Goal: Task Accomplishment & Management: Manage account settings

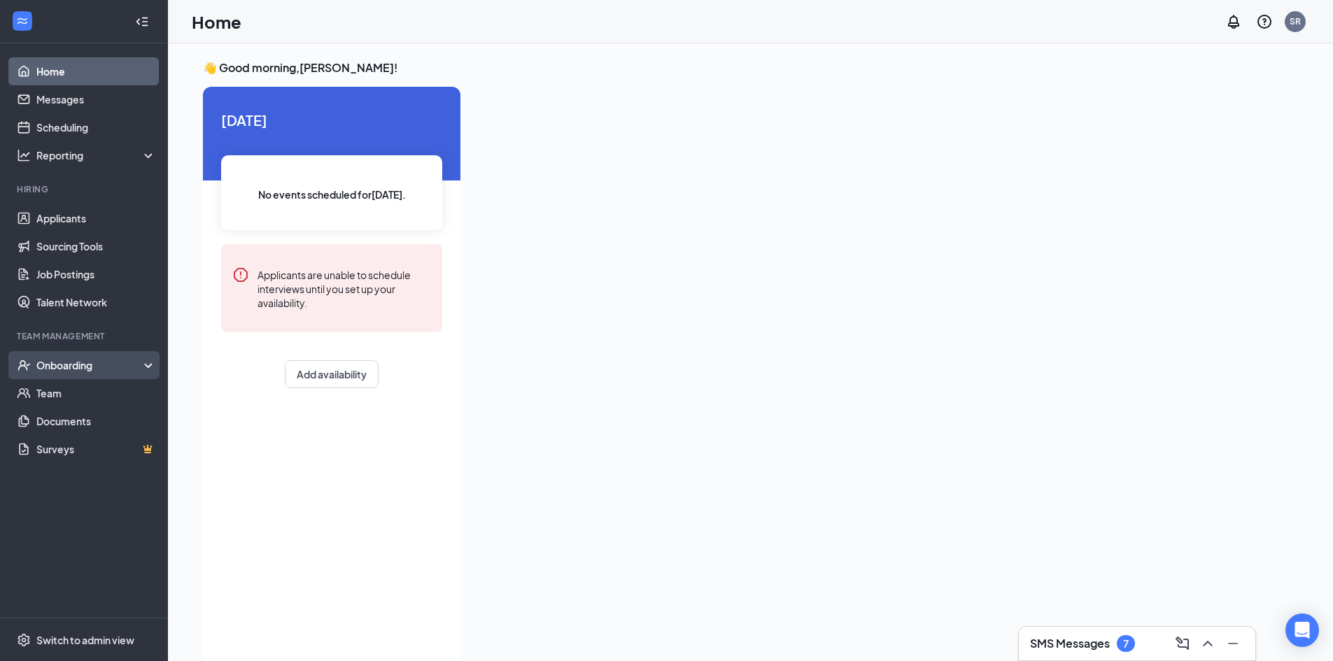
click at [68, 366] on div "Onboarding" at bounding box center [90, 365] width 108 height 14
click at [93, 372] on div "Onboarding" at bounding box center [90, 365] width 108 height 14
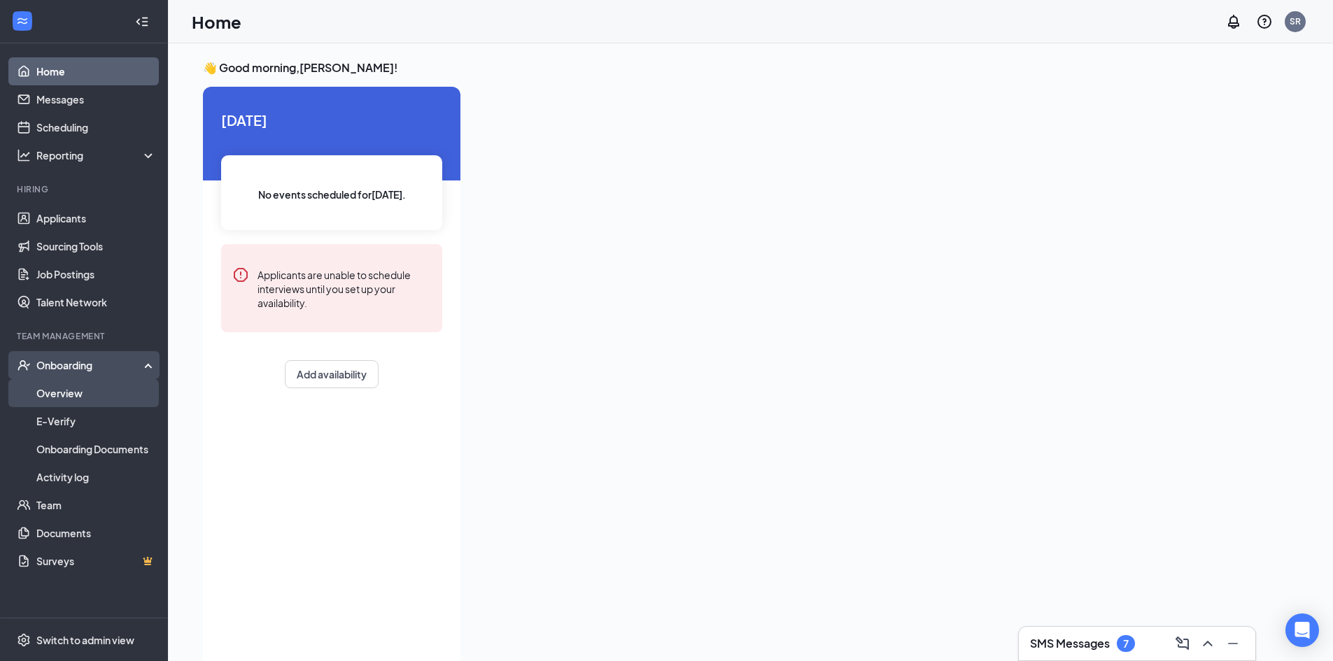
click at [87, 396] on link "Overview" at bounding box center [96, 393] width 120 height 28
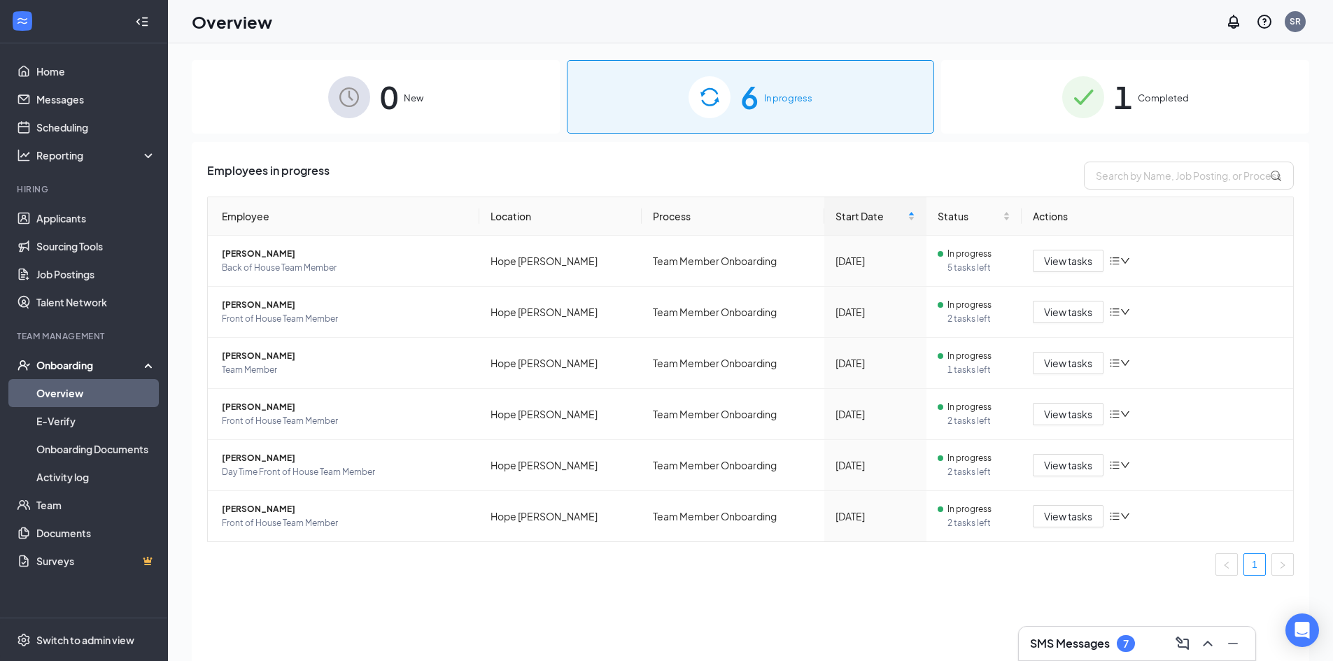
click at [1193, 111] on div "1 Completed" at bounding box center [1125, 96] width 368 height 73
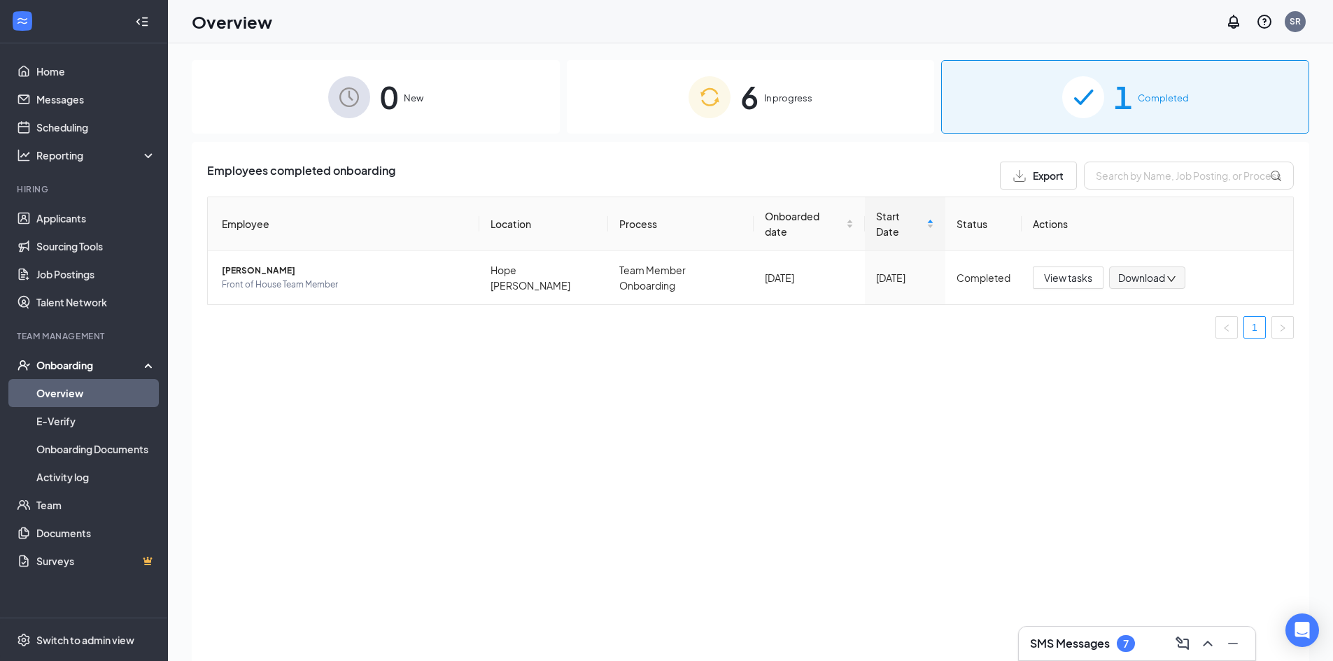
click at [820, 80] on div "6 In progress" at bounding box center [751, 96] width 368 height 73
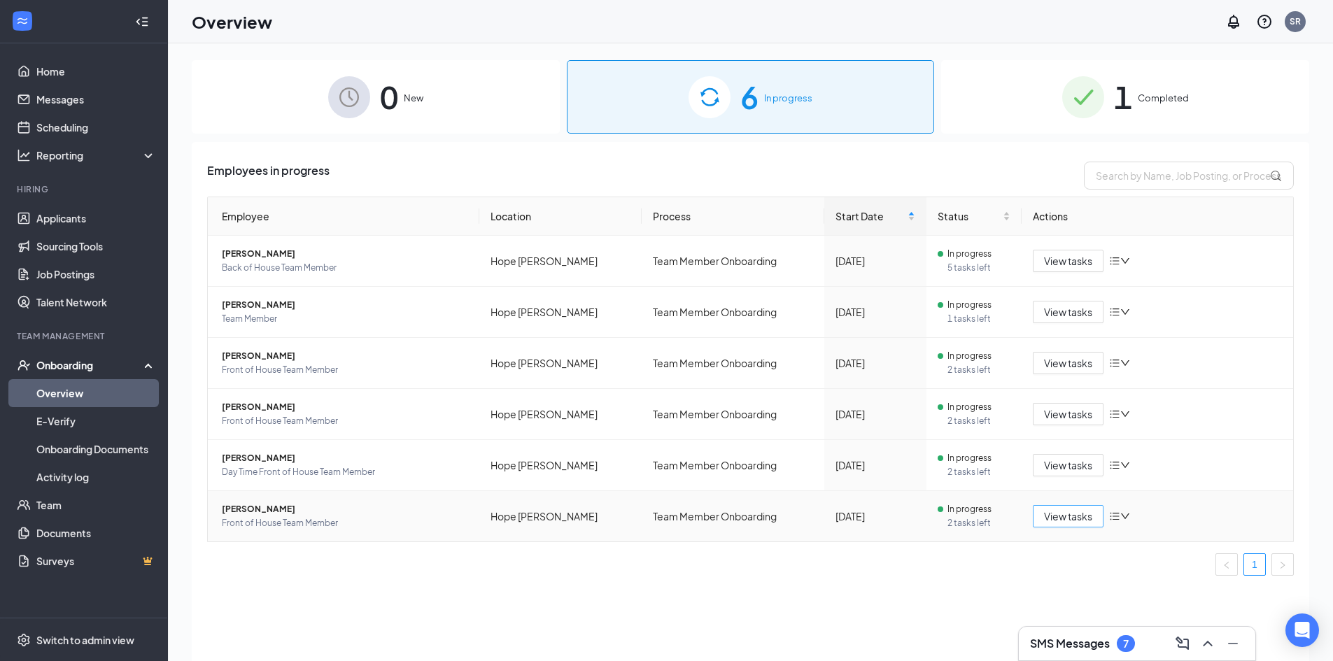
click at [1058, 510] on span "View tasks" at bounding box center [1068, 516] width 48 height 15
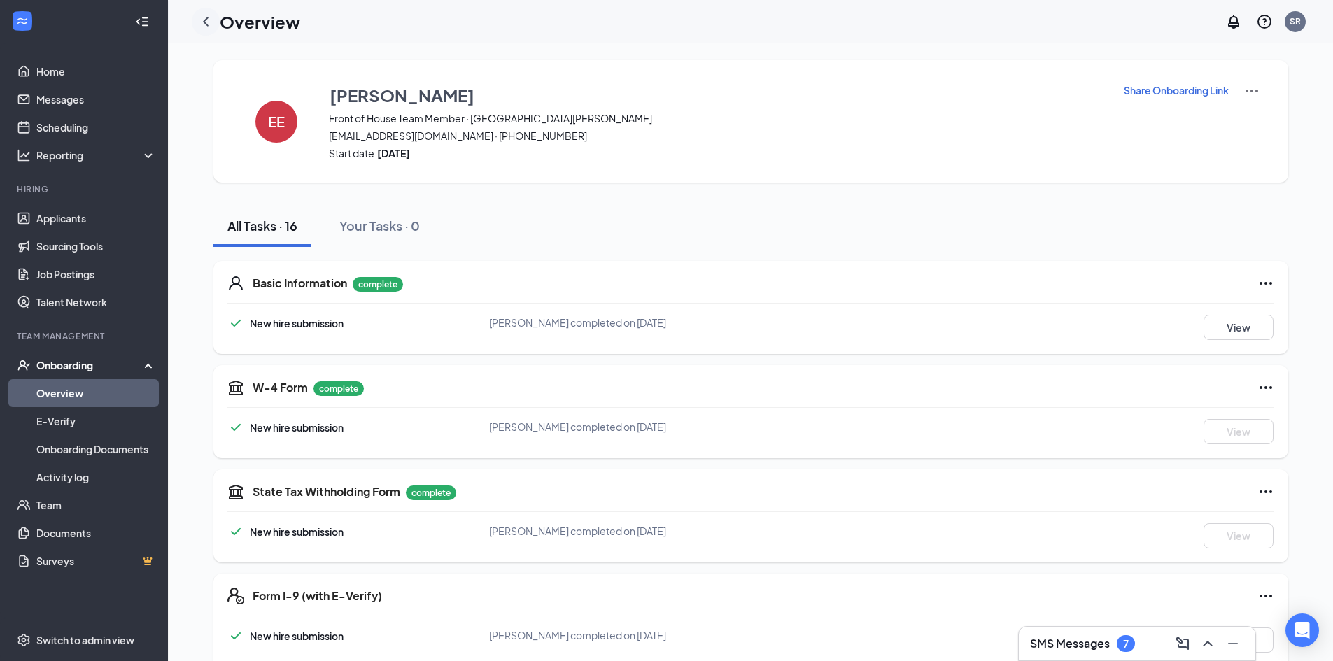
click at [203, 20] on icon "ChevronLeft" at bounding box center [205, 21] width 17 height 17
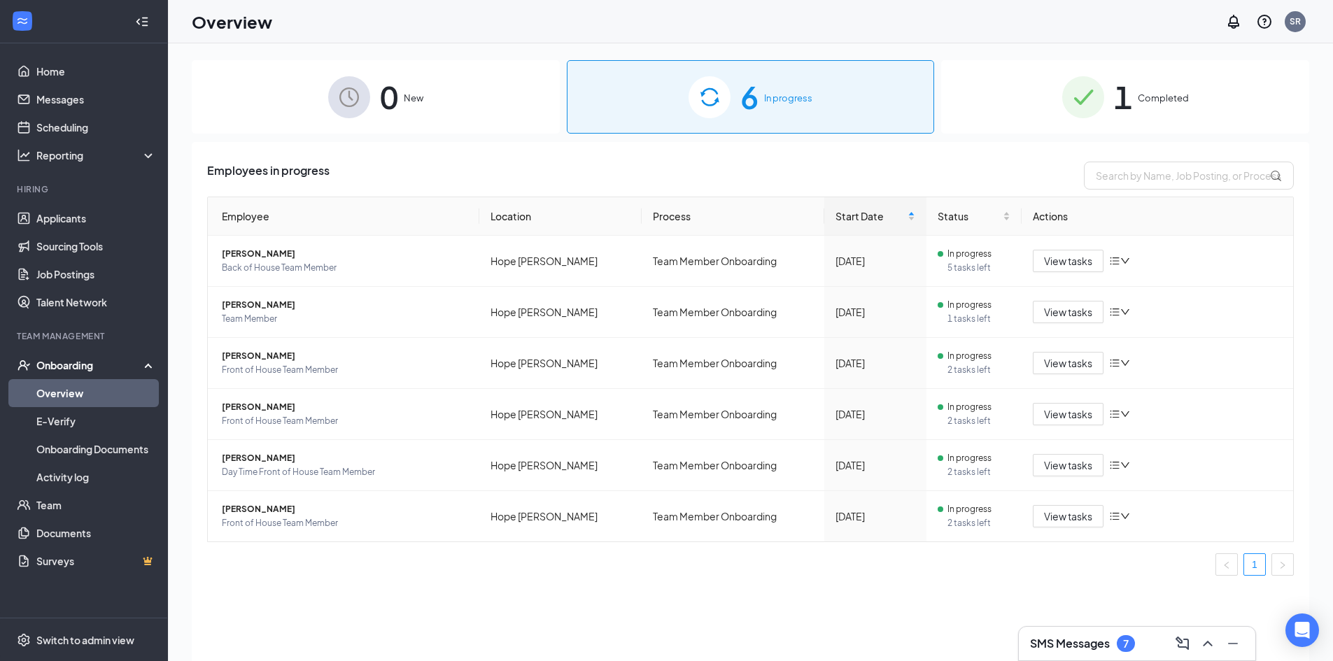
click at [1044, 635] on div "SMS Messages 7" at bounding box center [1137, 644] width 214 height 22
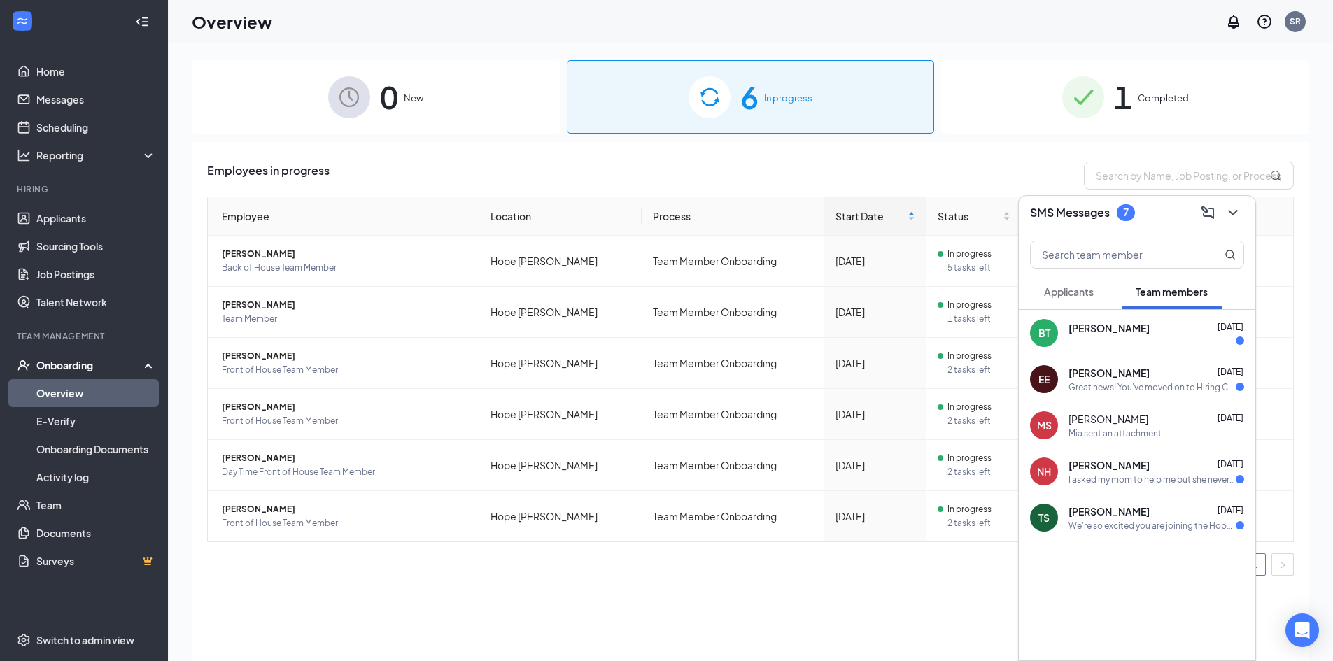
click at [1093, 327] on span "[PERSON_NAME]" at bounding box center [1109, 328] width 81 height 14
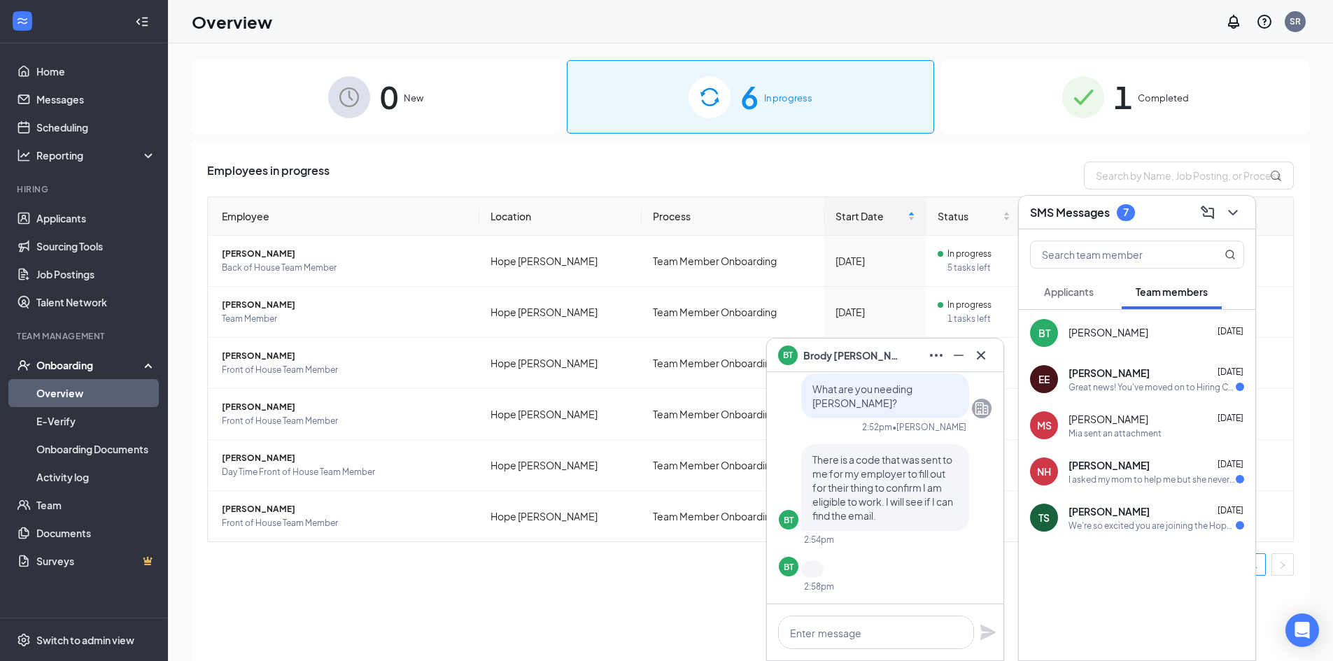
click at [1097, 390] on div "Great news! You've moved on to Hiring Complete, the next stage of the applicati…" at bounding box center [1152, 387] width 167 height 12
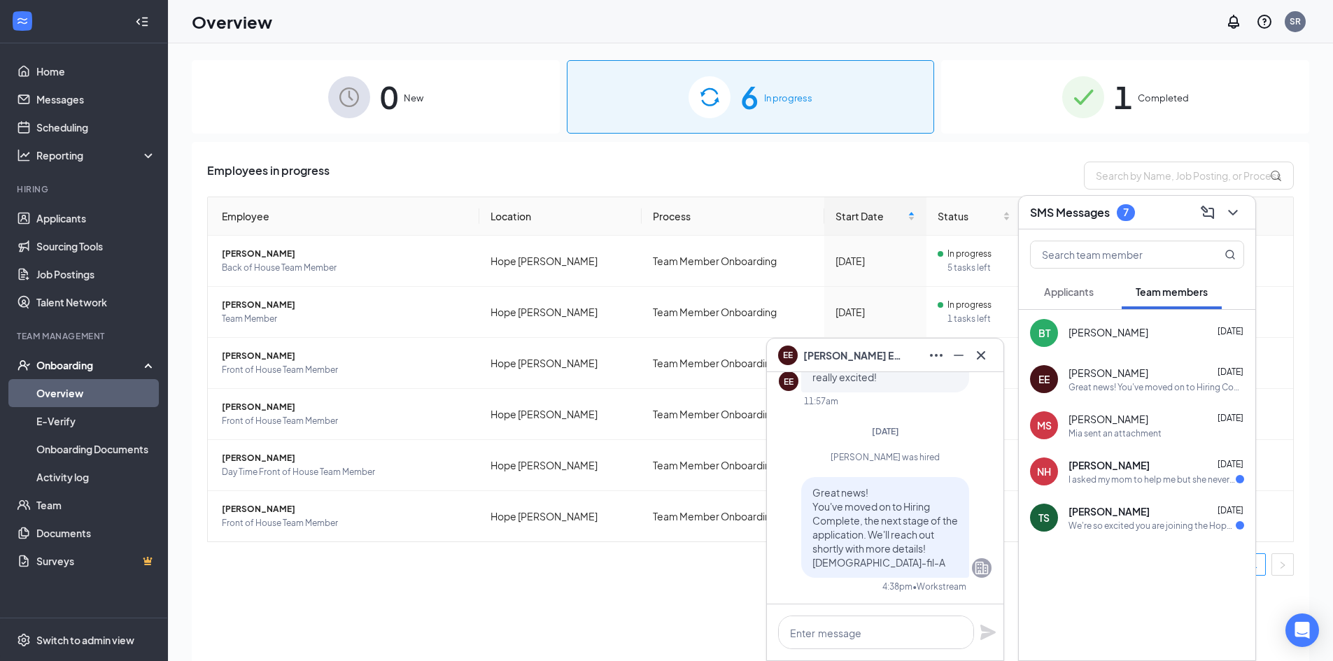
drag, startPoint x: 1097, startPoint y: 380, endPoint x: 1154, endPoint y: 633, distance: 259.7
click at [1154, 633] on div "BT [PERSON_NAME] [DATE] EE [PERSON_NAME] [DATE] Great news! You've moved on to …" at bounding box center [1137, 485] width 237 height 351
click at [1152, 470] on div "[PERSON_NAME] [DATE]" at bounding box center [1157, 465] width 176 height 14
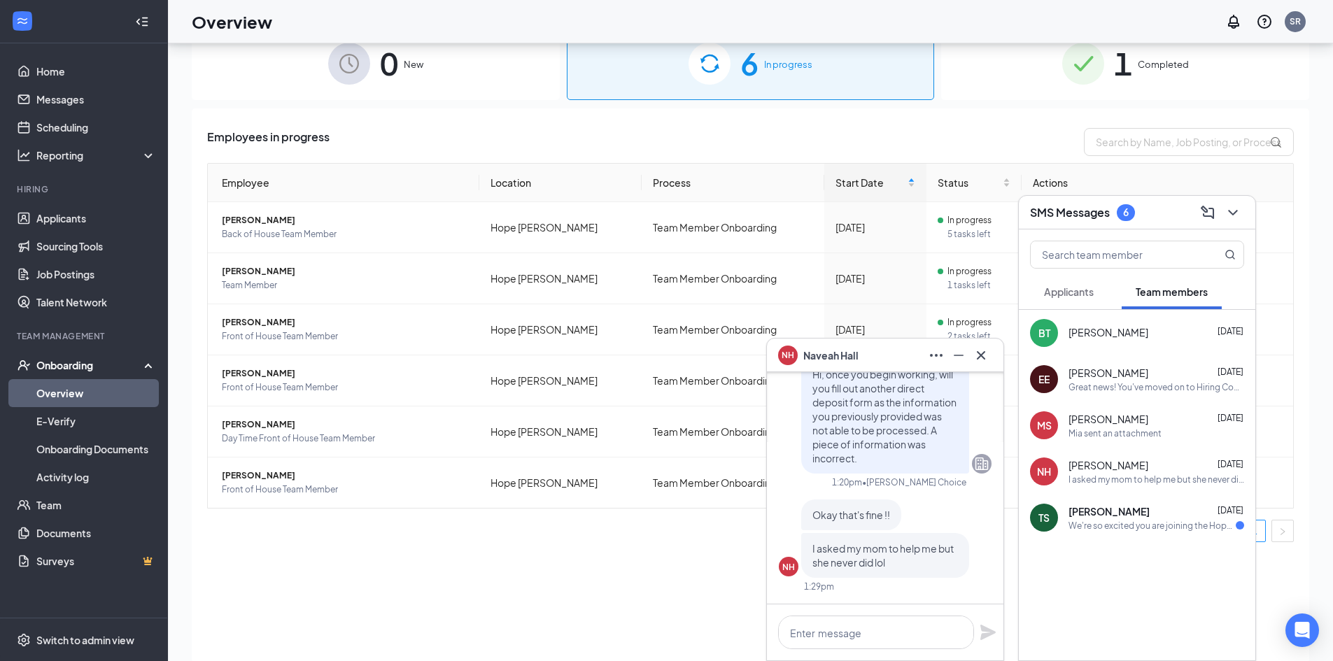
scroll to position [63, 0]
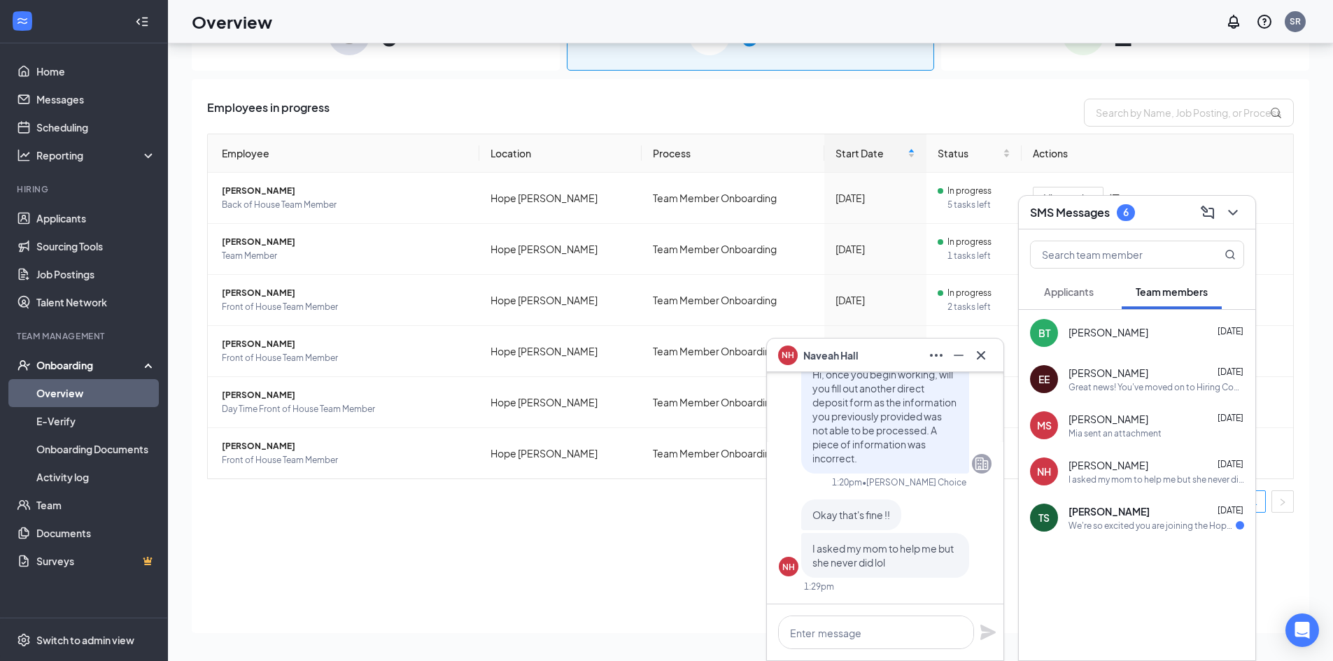
click at [1197, 521] on div "We're so excited you are joining the Hope [PERSON_NAME] [DEMOGRAPHIC_DATA]-fil-…" at bounding box center [1152, 526] width 167 height 12
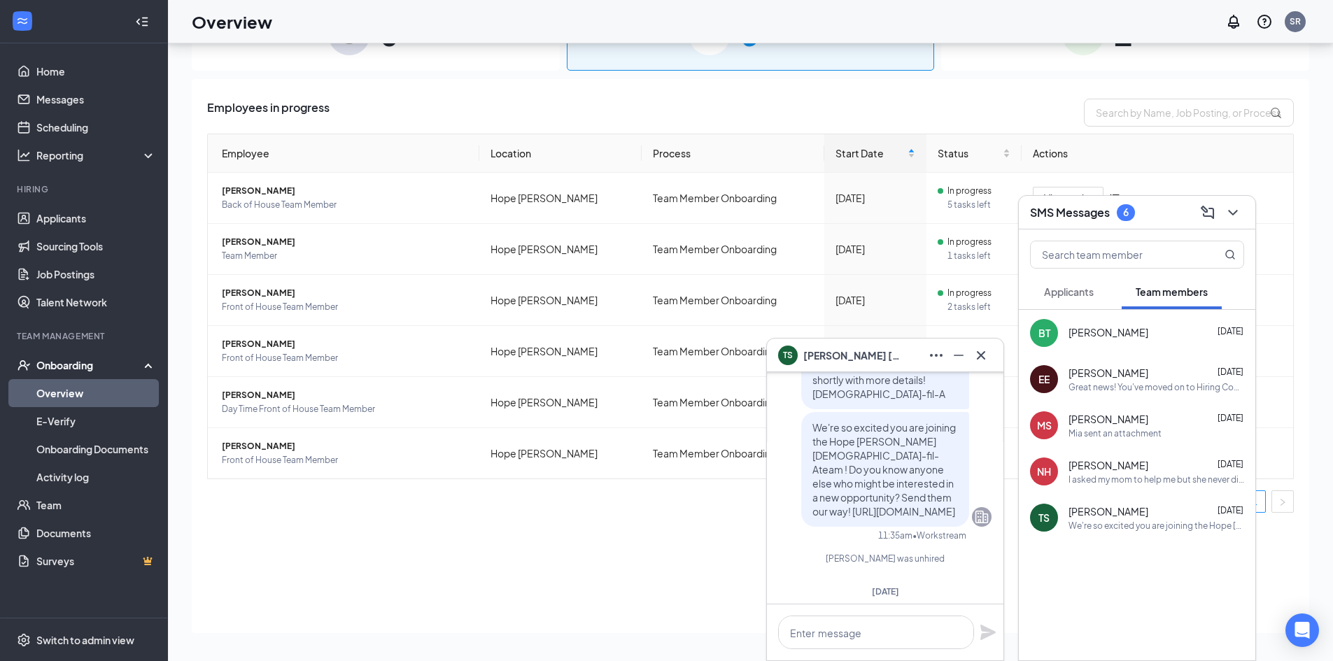
scroll to position [0, 0]
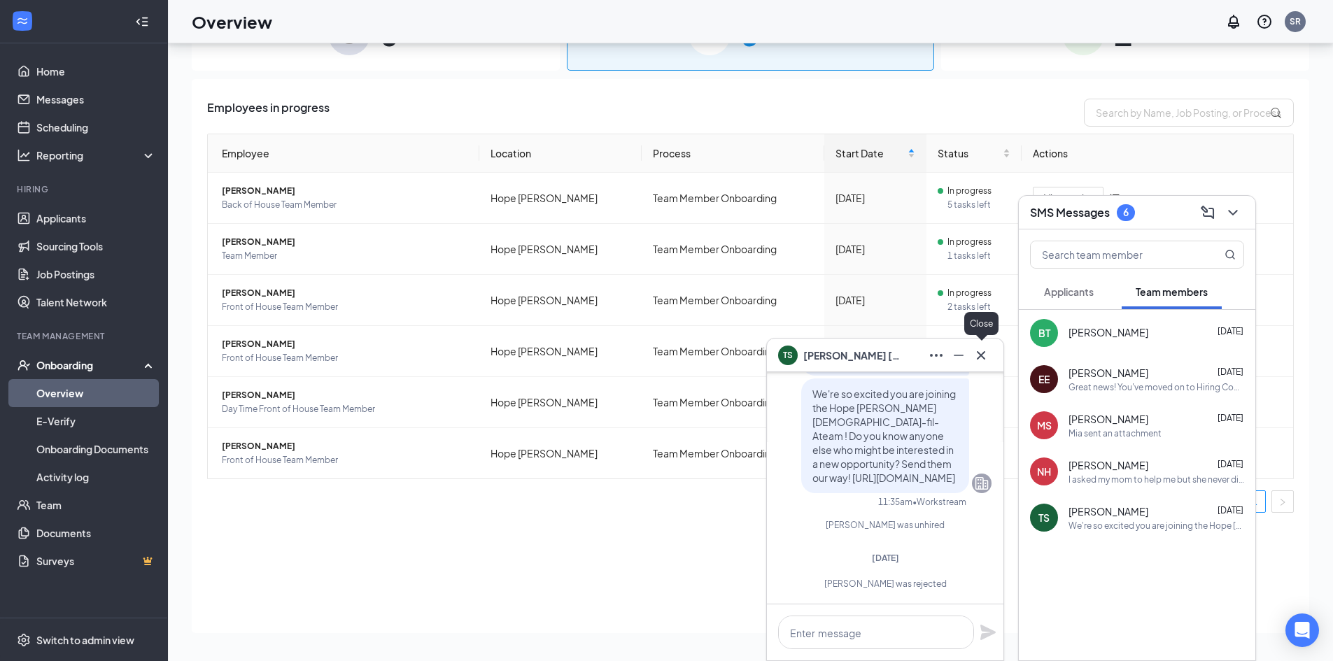
click at [985, 352] on icon "Cross" at bounding box center [981, 355] width 8 height 8
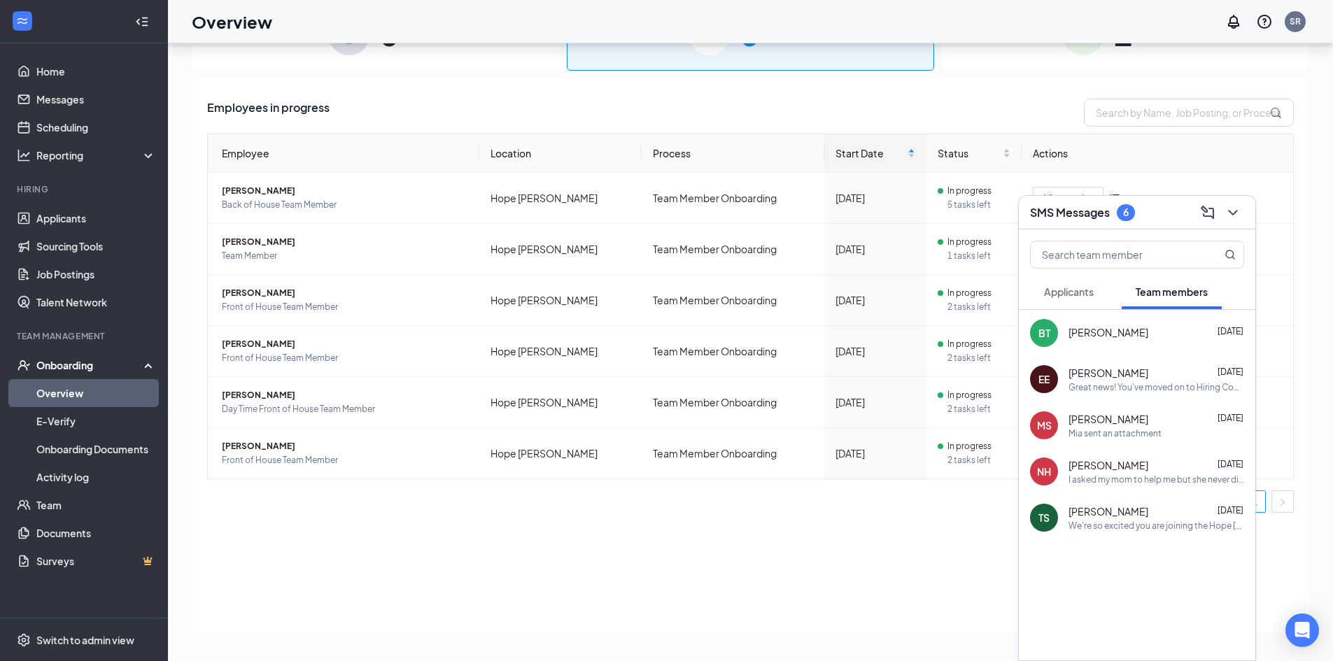
click at [1086, 211] on h3 "SMS Messages" at bounding box center [1070, 212] width 80 height 15
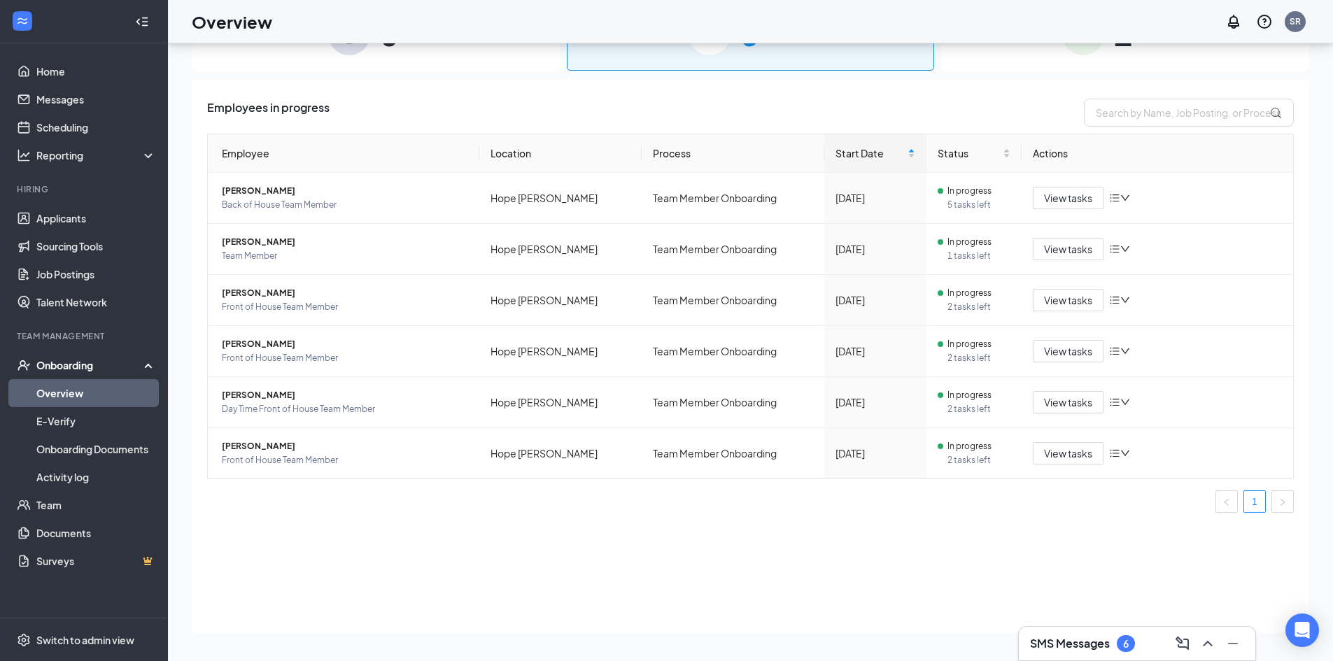
click at [1078, 649] on h3 "SMS Messages" at bounding box center [1070, 643] width 80 height 15
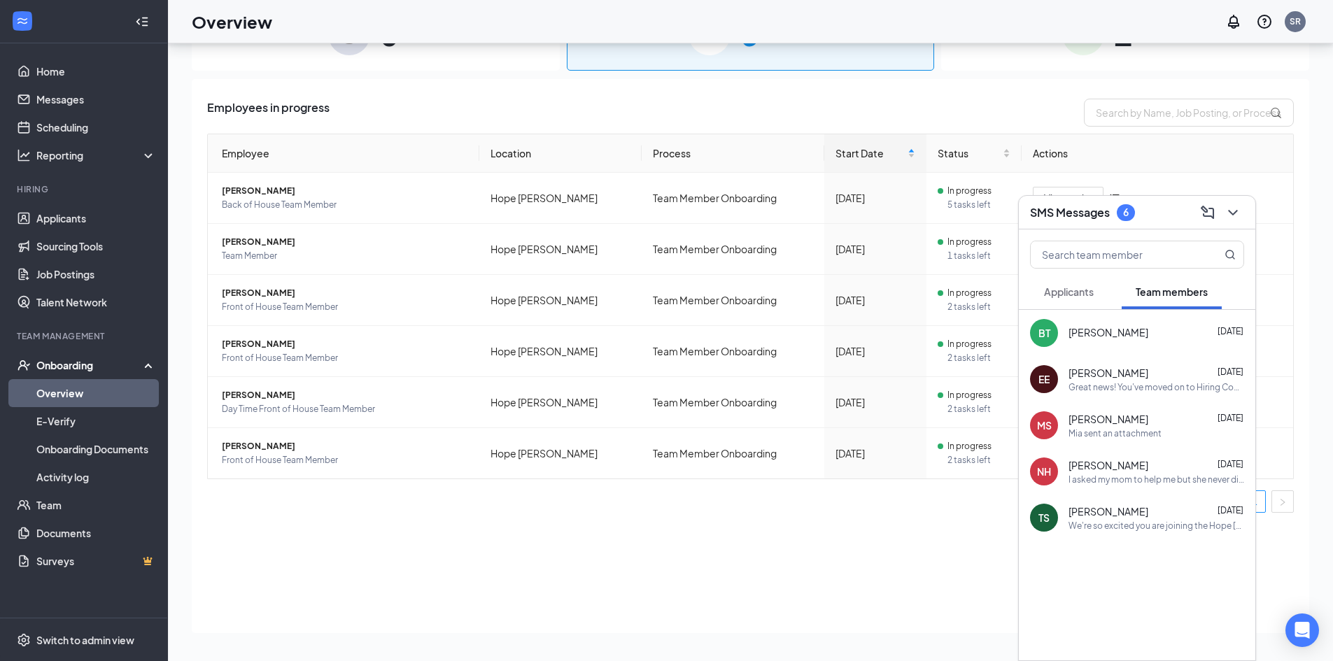
click at [1102, 290] on button "Applicants" at bounding box center [1069, 291] width 78 height 35
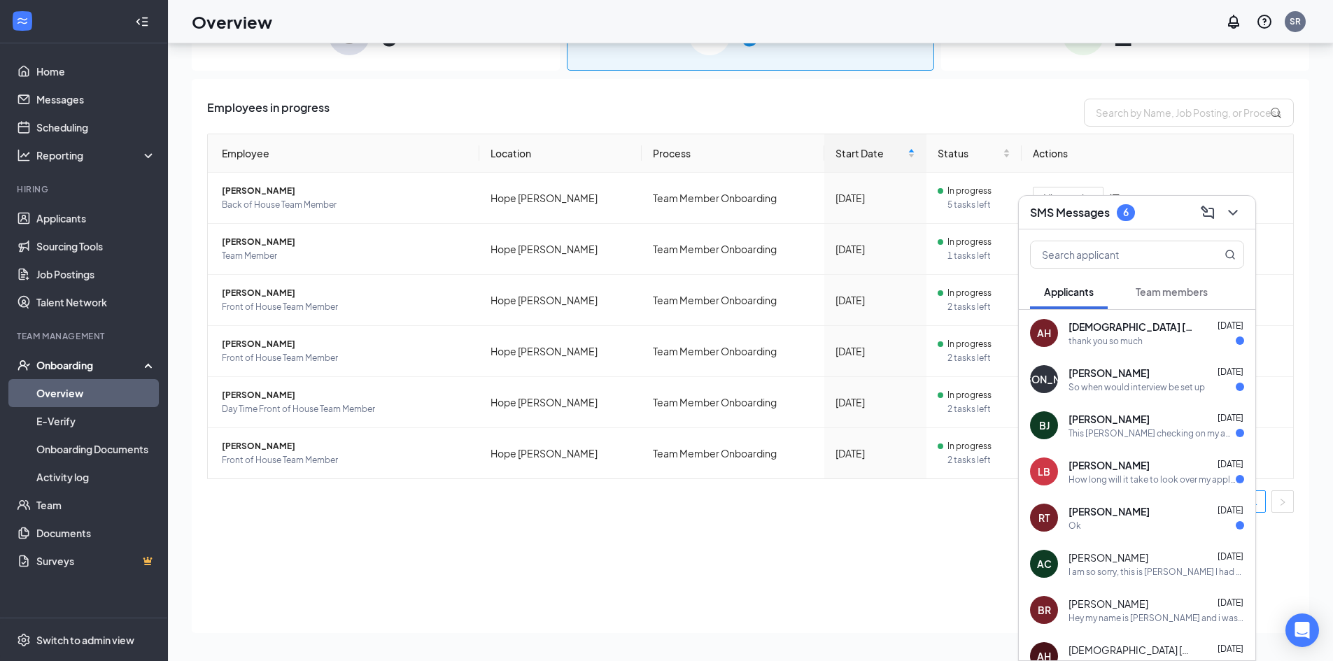
click at [1178, 514] on div "[PERSON_NAME] [DATE]" at bounding box center [1157, 512] width 176 height 14
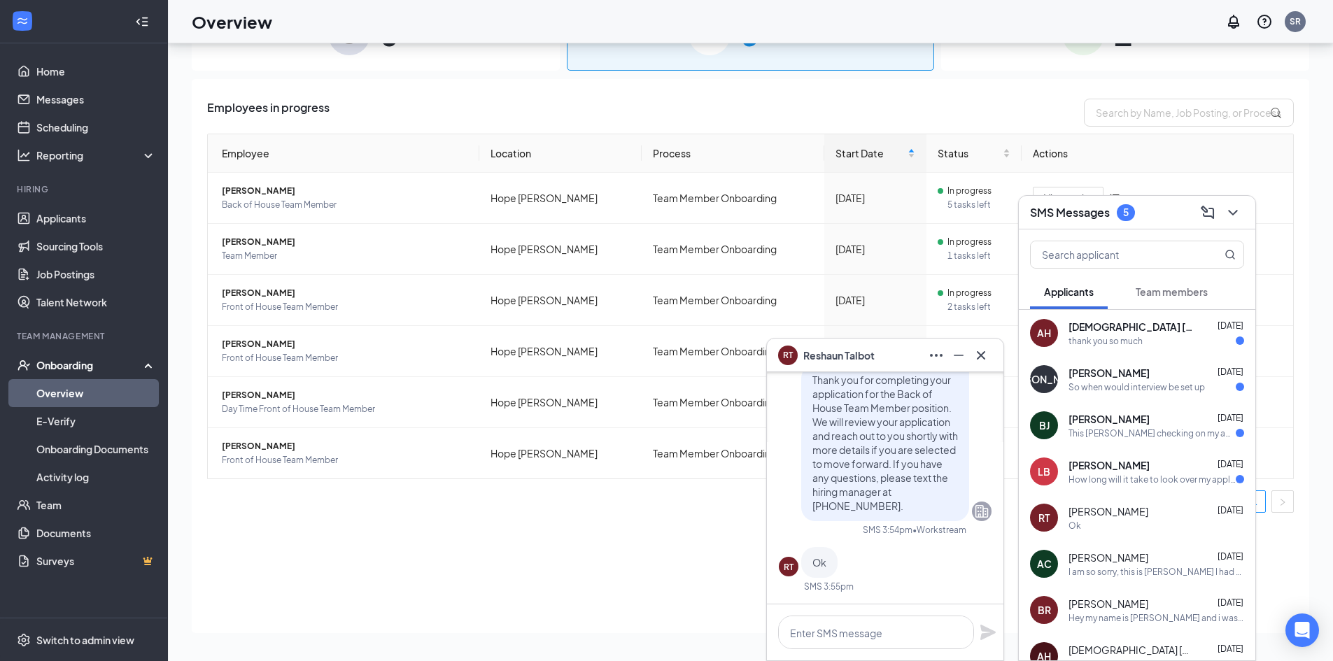
click at [1159, 475] on div "How long will it take to look over my application" at bounding box center [1152, 480] width 167 height 12
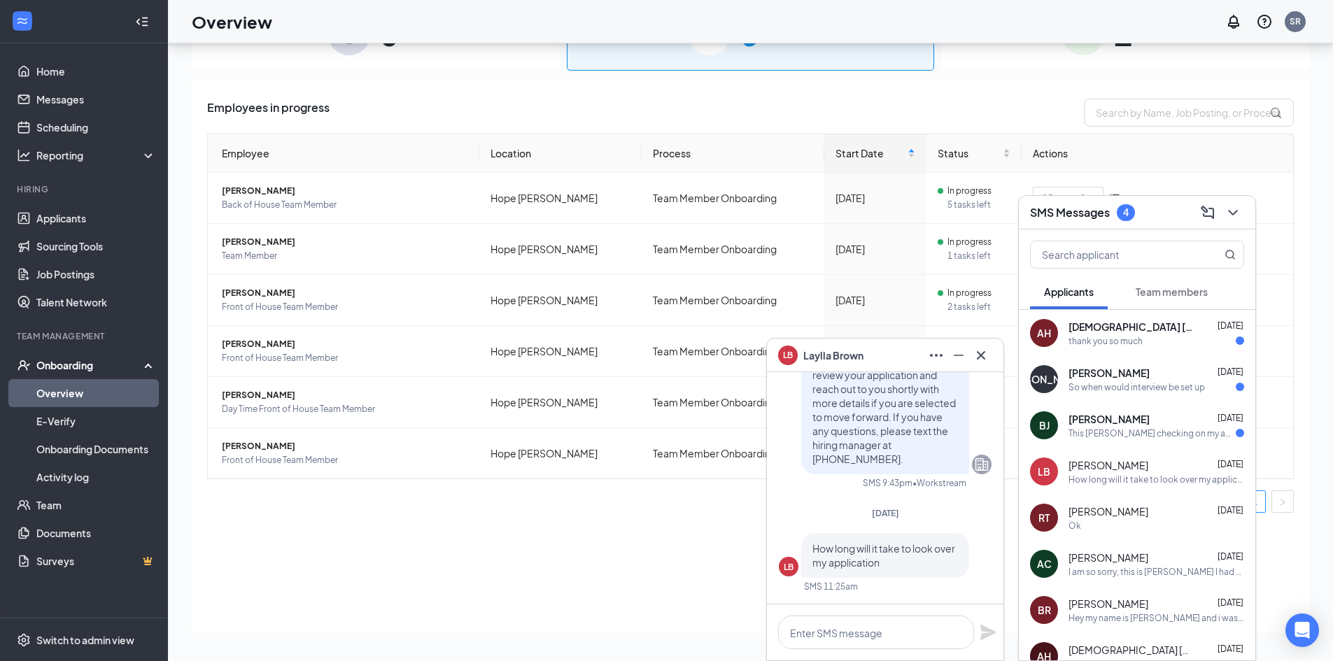
click at [605, 545] on div "Employees in progress Employee Location Process Start Date Status Actions [PERS…" at bounding box center [751, 356] width 1118 height 554
click at [986, 347] on icon "Cross" at bounding box center [981, 355] width 17 height 17
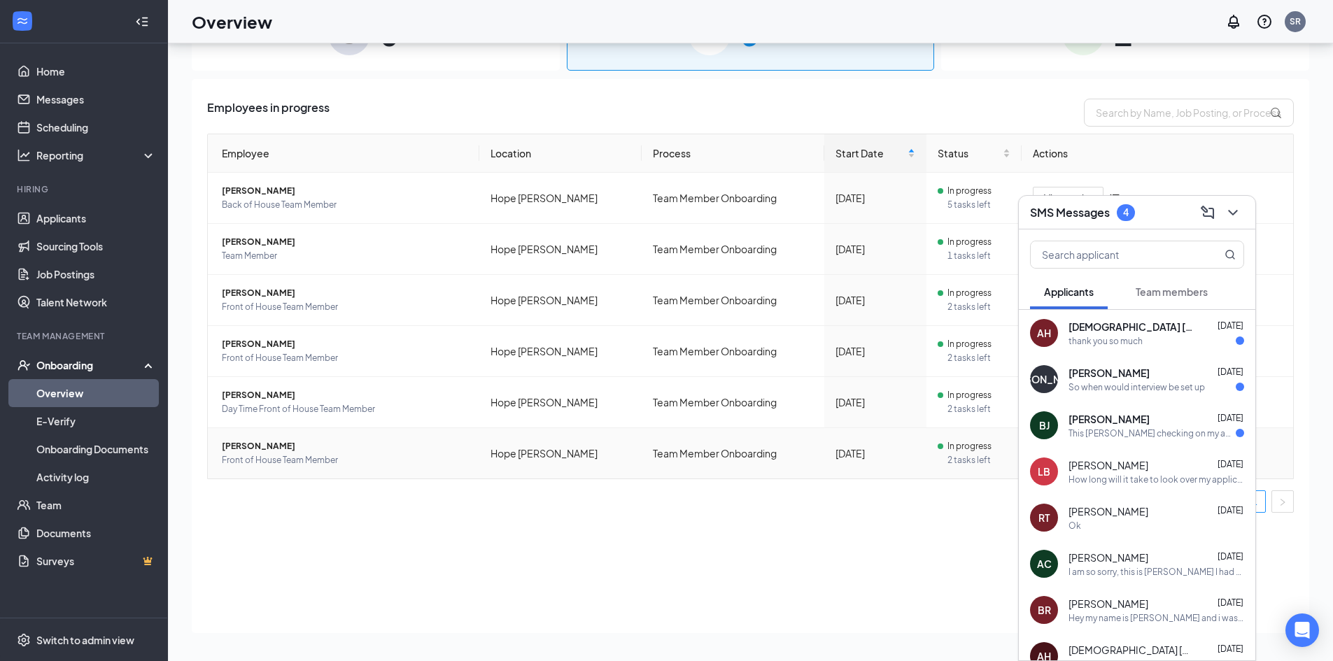
click at [653, 441] on td "Team Member Onboarding" at bounding box center [733, 453] width 183 height 50
click at [682, 462] on td "Team Member Onboarding" at bounding box center [733, 453] width 183 height 50
click at [1233, 216] on icon "ChevronDown" at bounding box center [1233, 212] width 17 height 17
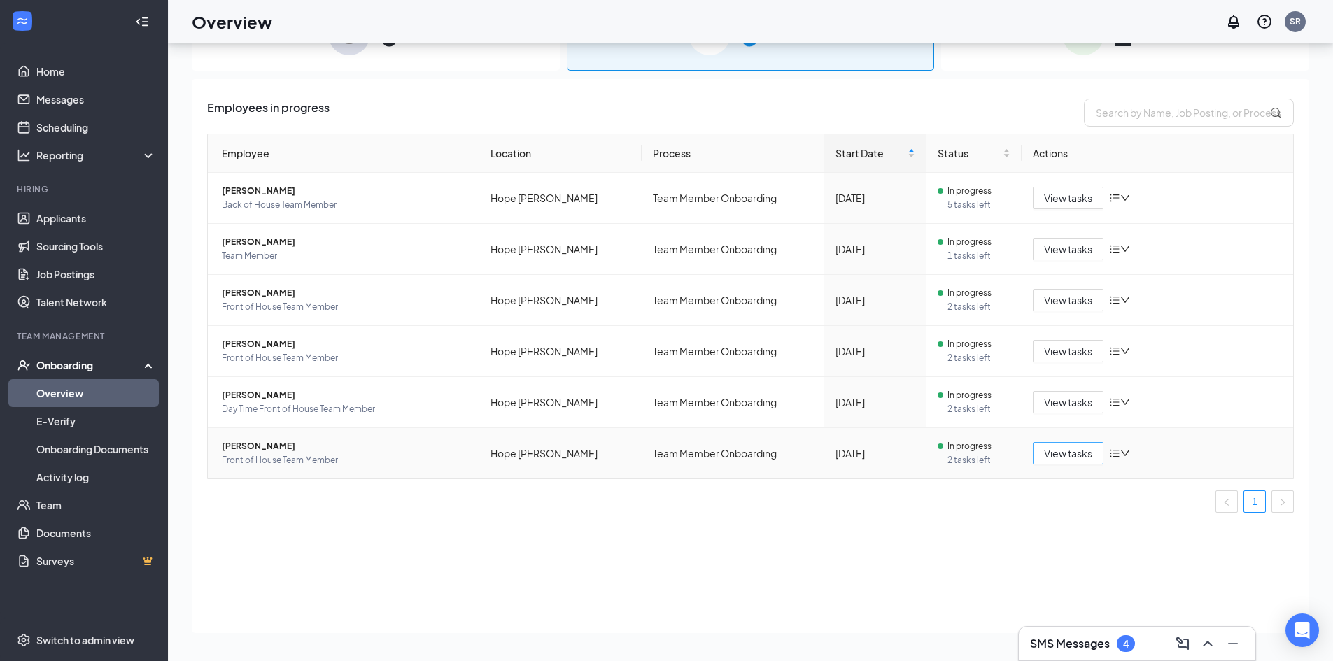
click at [1054, 455] on span "View tasks" at bounding box center [1068, 453] width 48 height 15
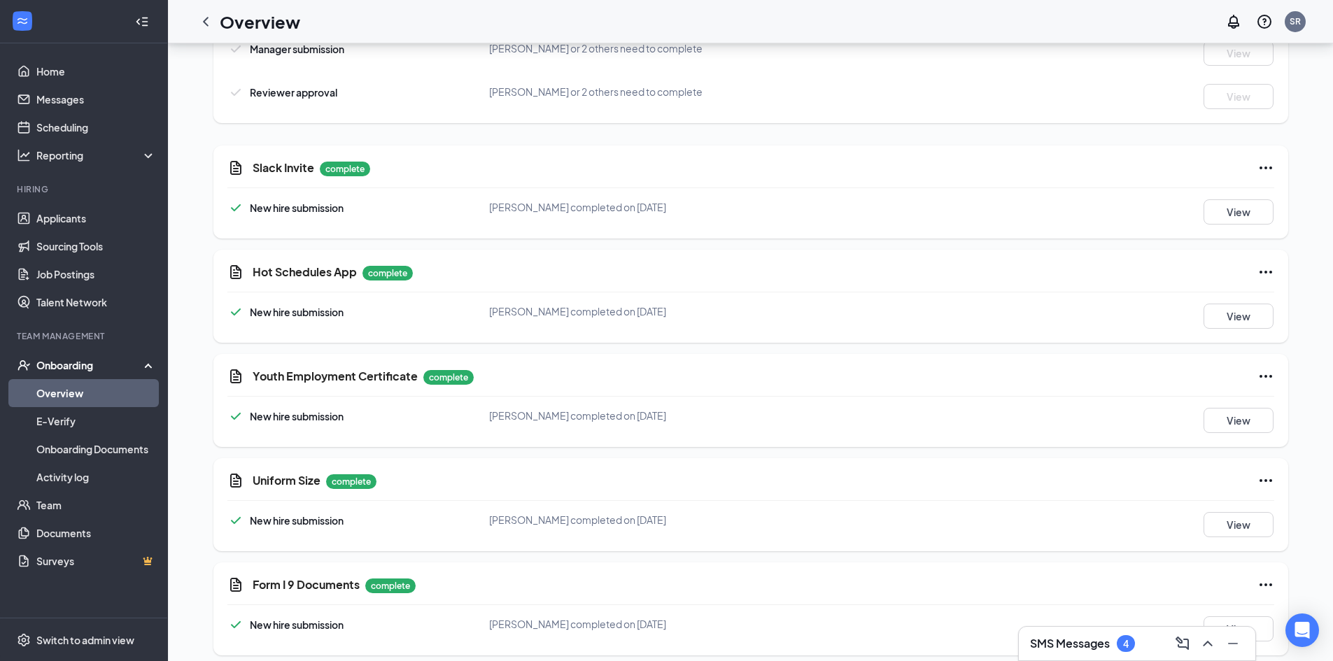
scroll to position [1038, 0]
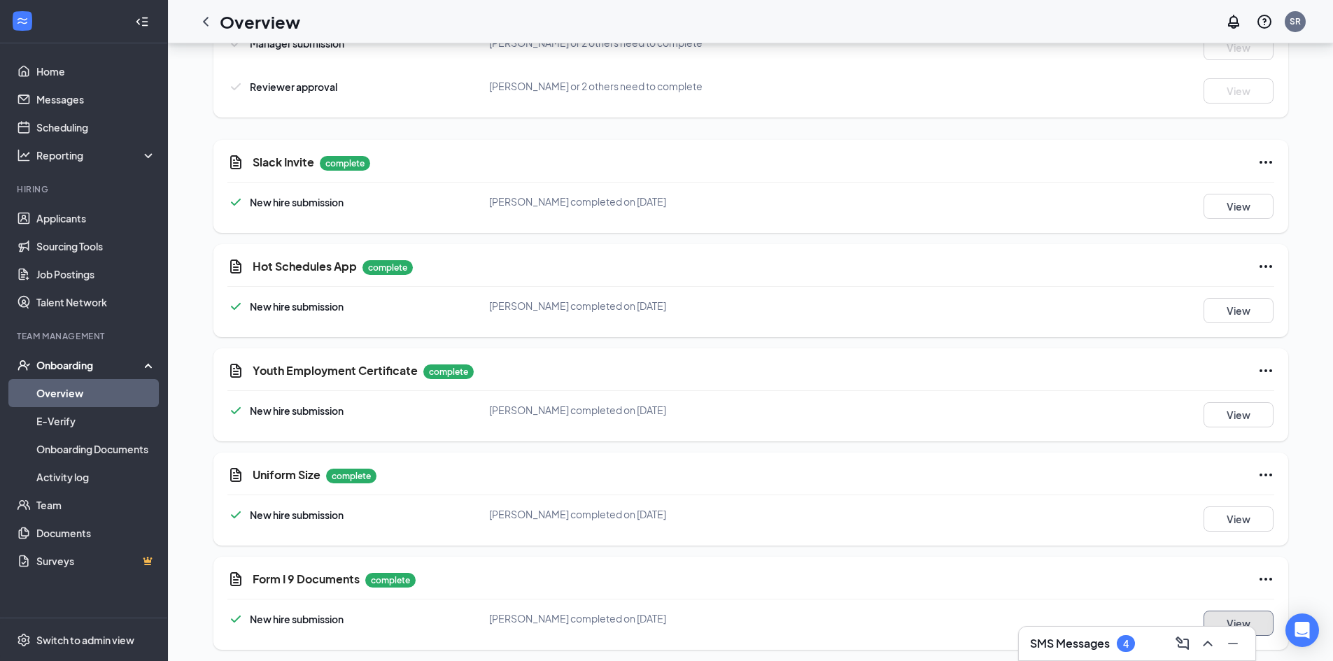
click at [1234, 619] on button "View" at bounding box center [1239, 623] width 70 height 25
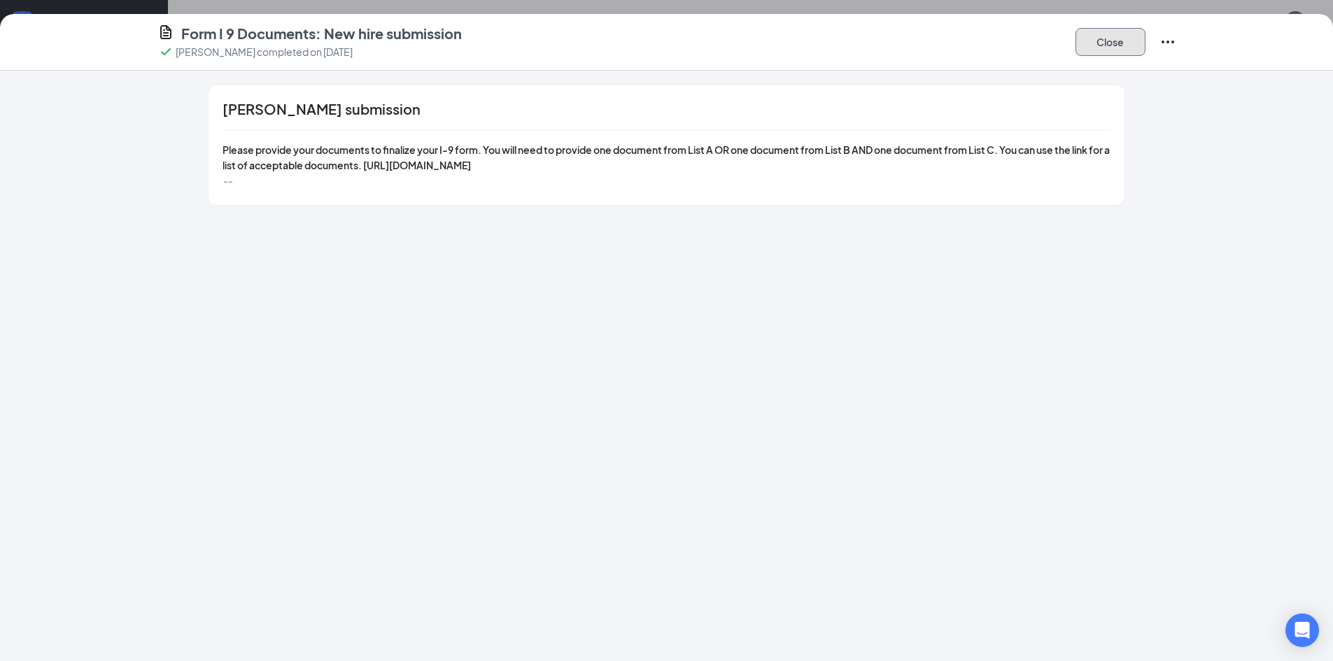
click at [1122, 29] on button "Close" at bounding box center [1111, 42] width 70 height 28
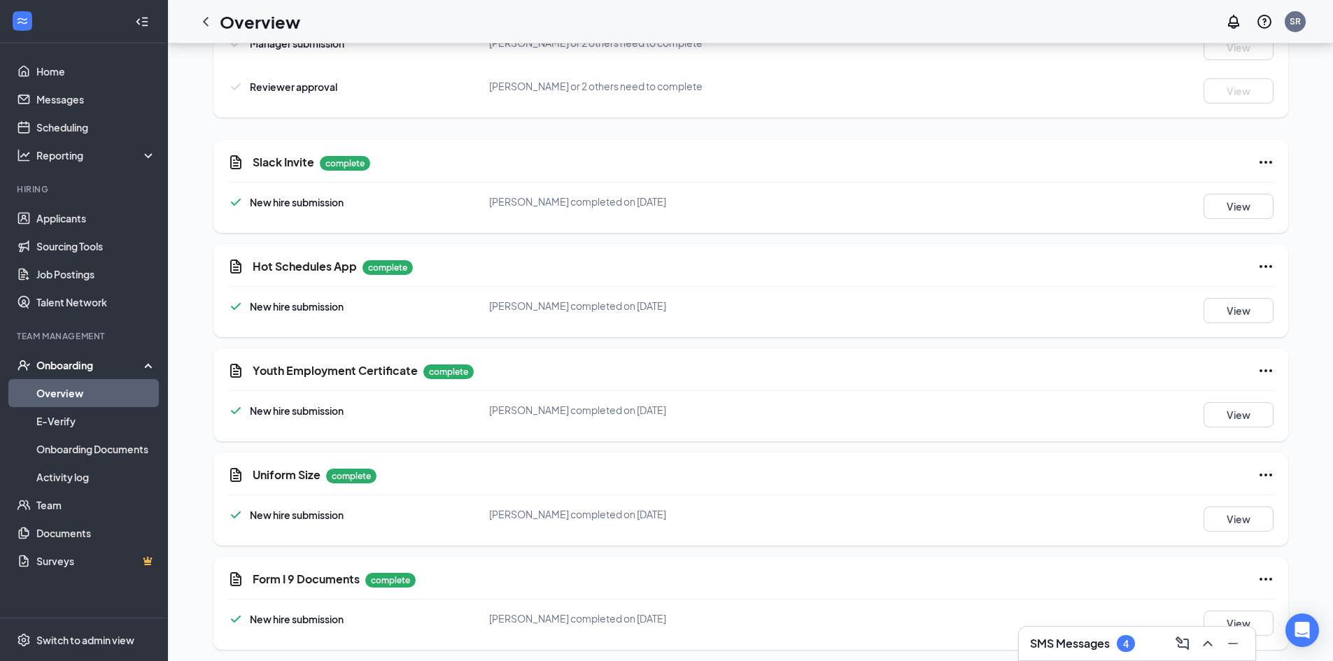
click at [325, 578] on h5 "Form I 9 Documents" at bounding box center [306, 579] width 107 height 15
click at [381, 573] on p "complete" at bounding box center [390, 580] width 50 height 15
click at [1245, 516] on button "View" at bounding box center [1239, 519] width 70 height 25
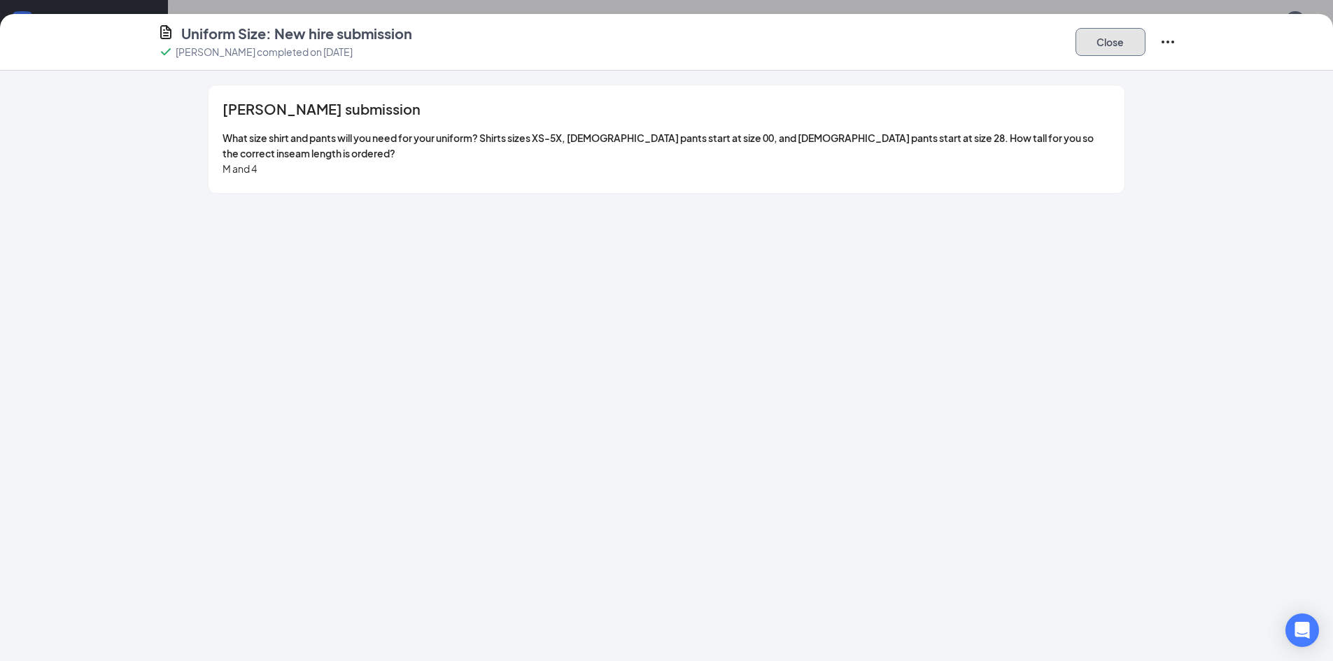
click at [1120, 34] on button "Close" at bounding box center [1111, 42] width 70 height 28
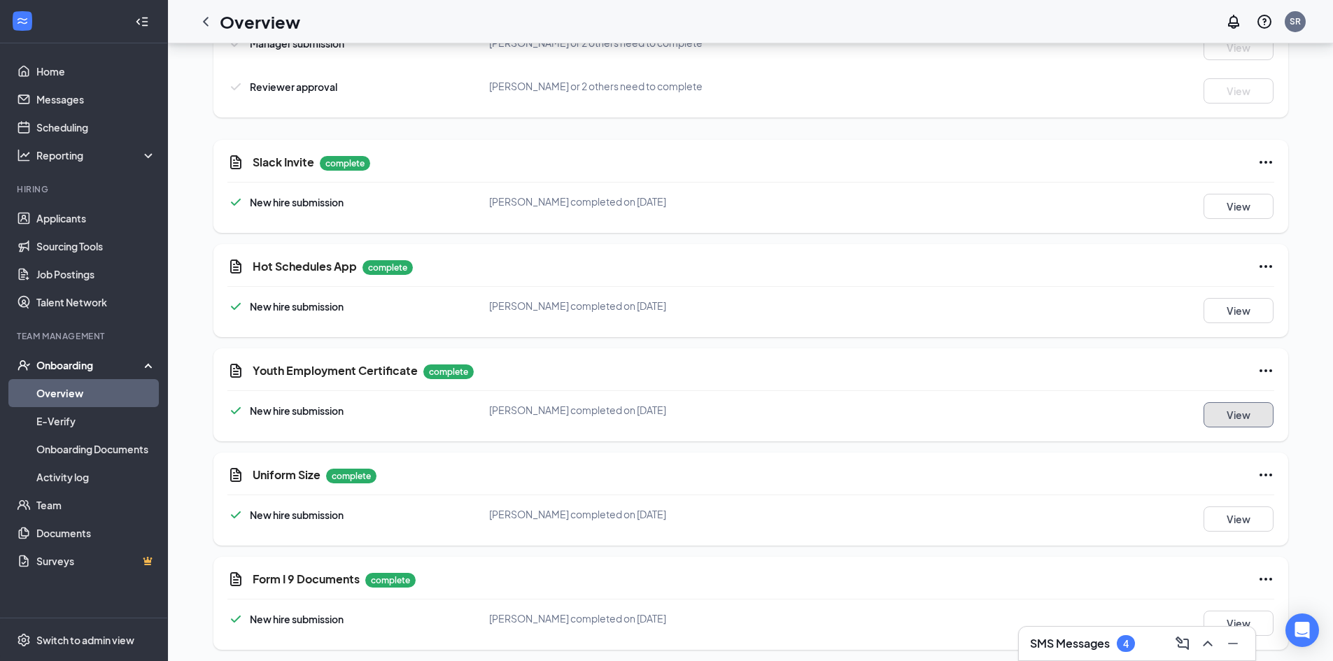
click at [1231, 402] on button "View" at bounding box center [1239, 414] width 70 height 25
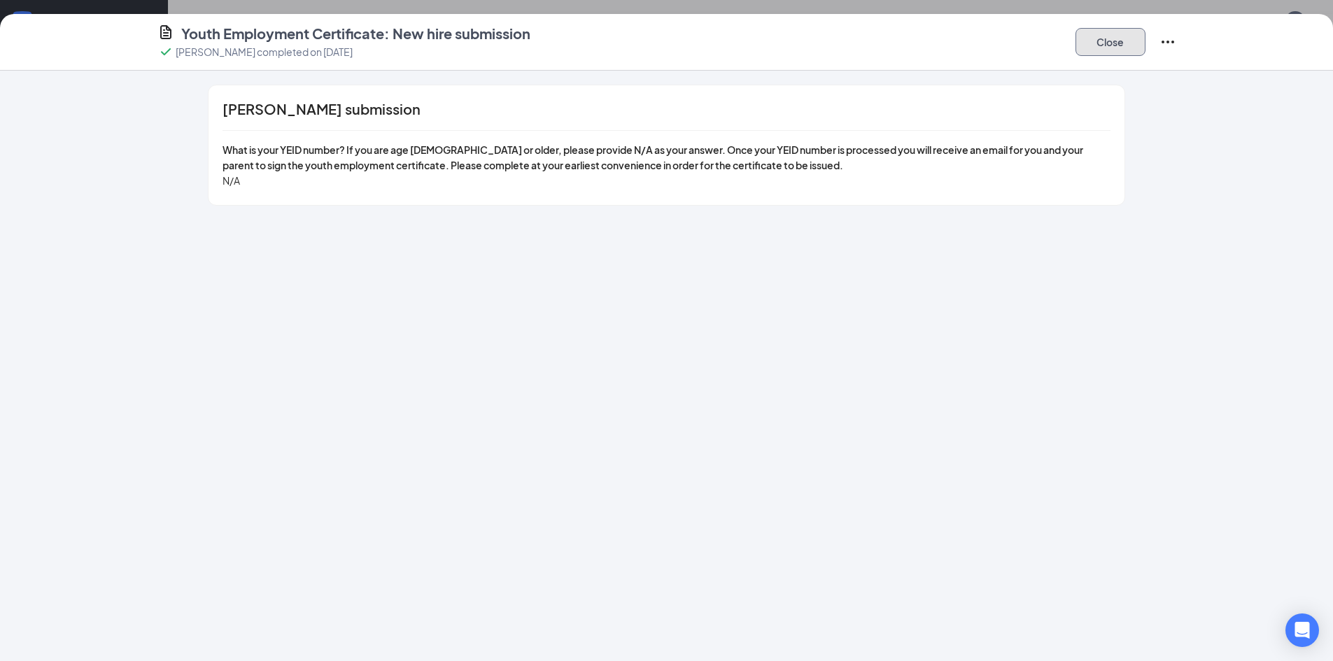
click at [1103, 49] on button "Close" at bounding box center [1111, 42] width 70 height 28
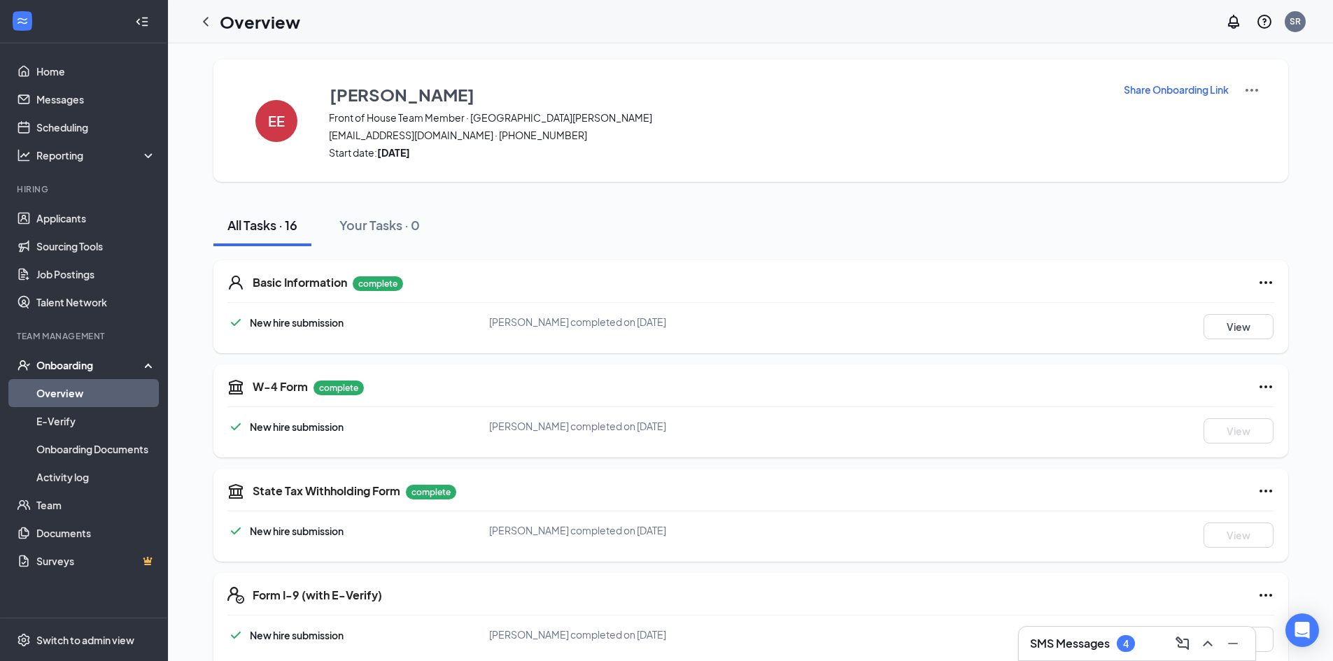
scroll to position [0, 0]
click at [1224, 319] on button "View" at bounding box center [1239, 327] width 70 height 25
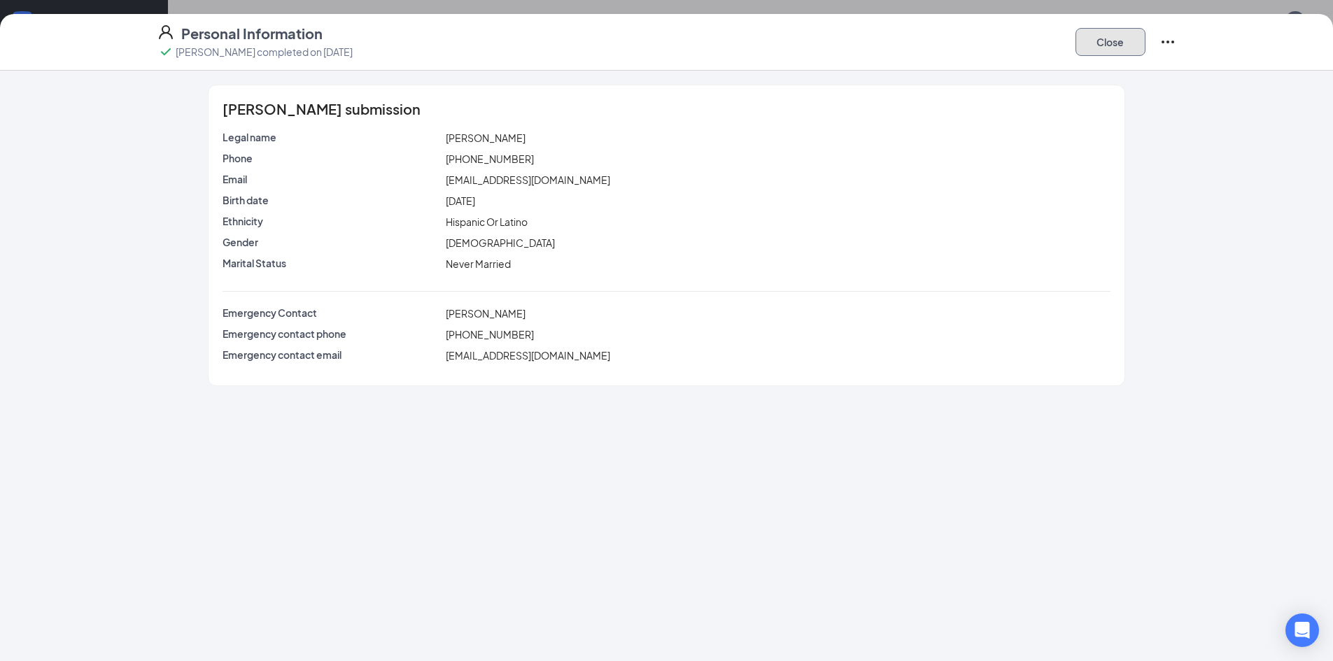
click at [1121, 48] on button "Close" at bounding box center [1111, 42] width 70 height 28
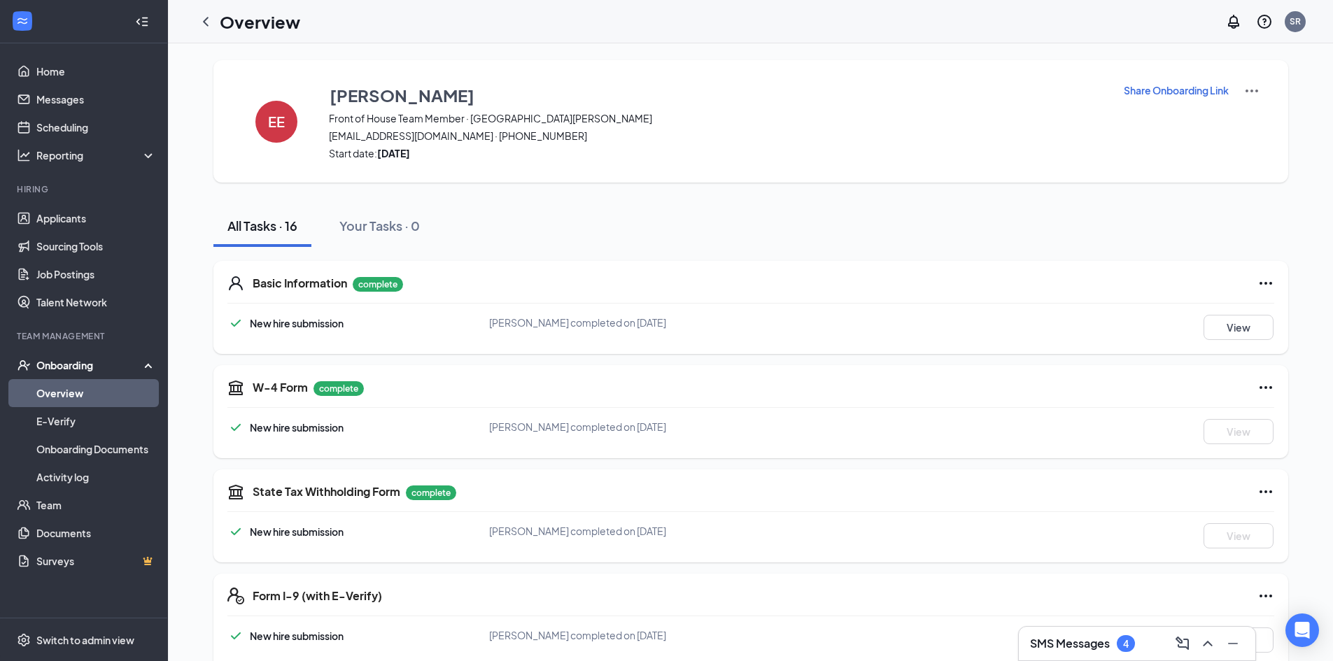
click at [209, 20] on icon "ChevronLeft" at bounding box center [205, 21] width 17 height 17
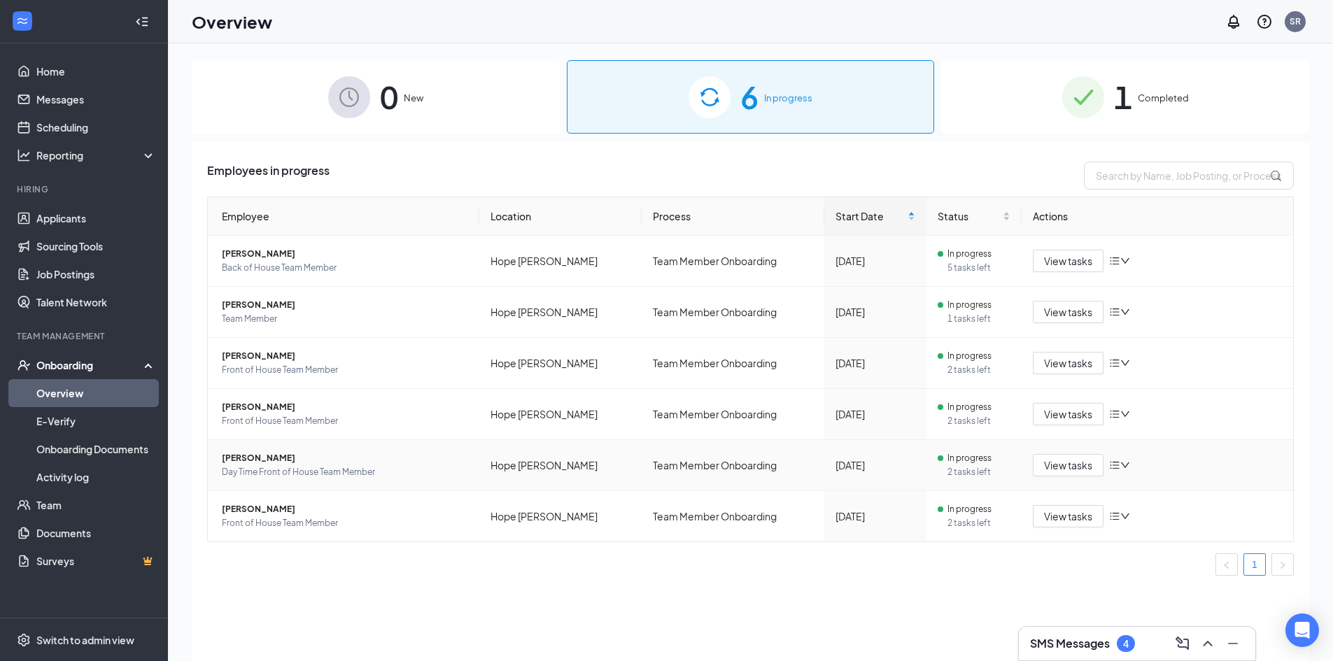
scroll to position [63, 0]
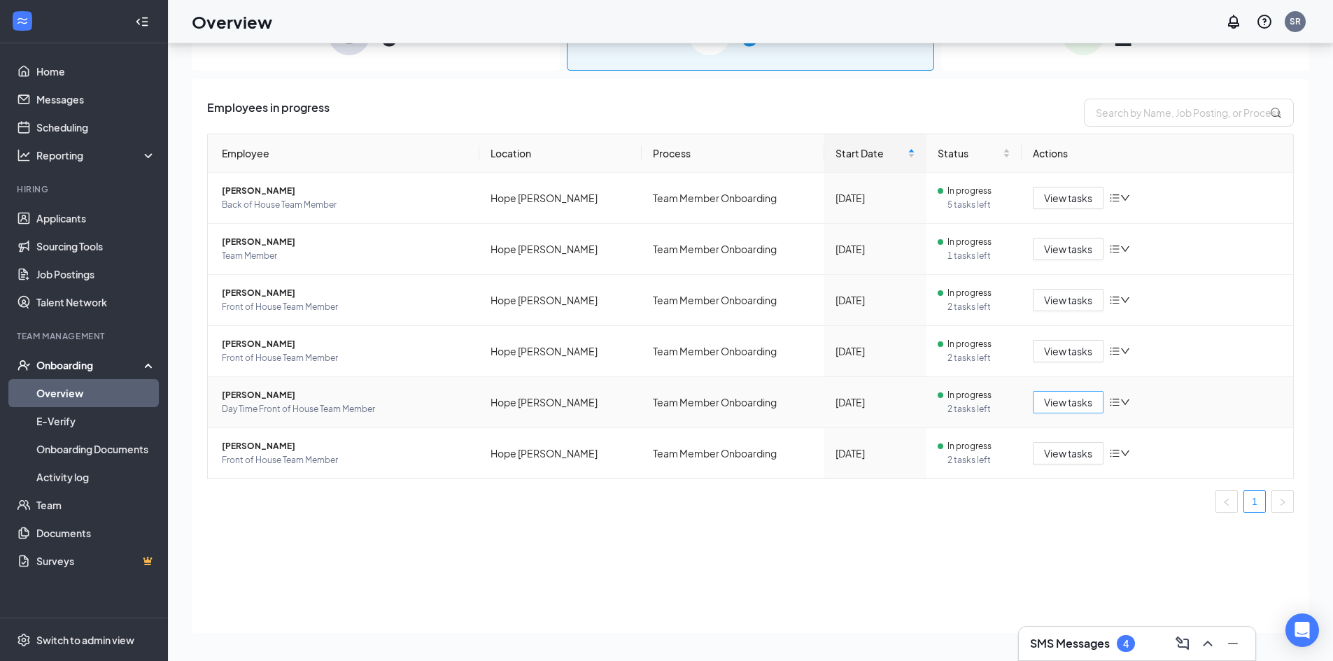
click at [1071, 397] on span "View tasks" at bounding box center [1068, 402] width 48 height 15
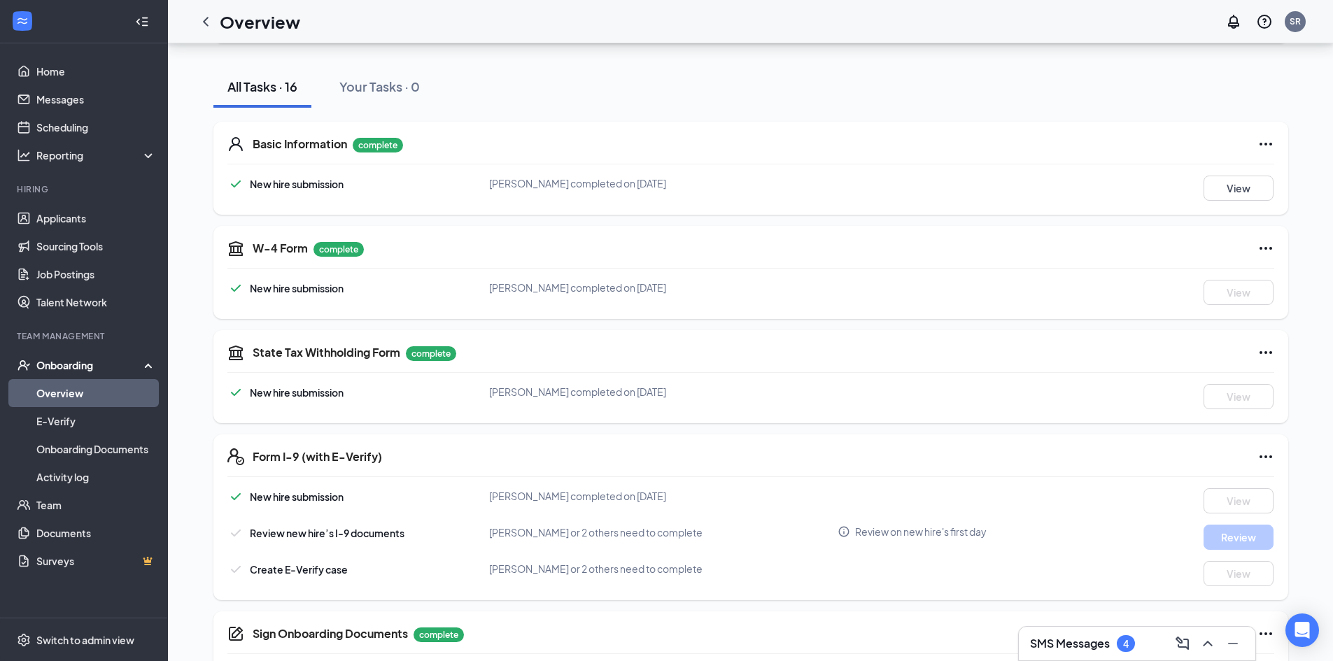
scroll to position [140, 0]
click at [1228, 183] on button "View" at bounding box center [1239, 187] width 70 height 25
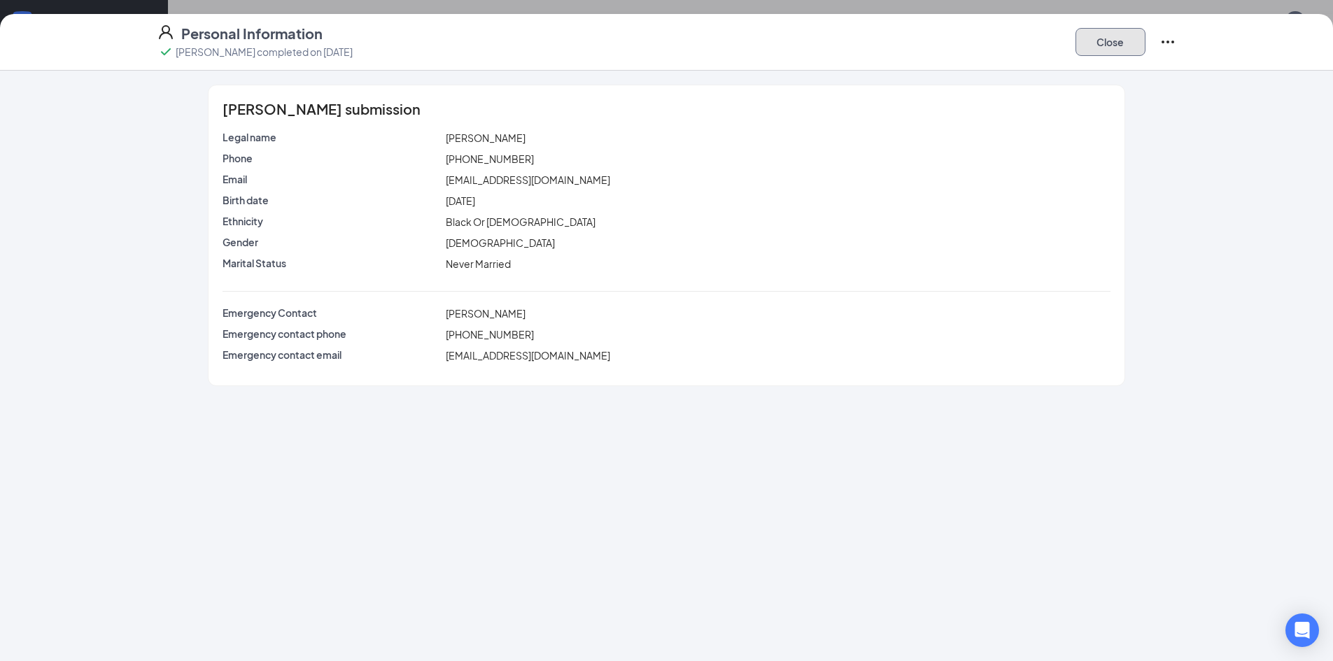
click at [1108, 40] on button "Close" at bounding box center [1111, 42] width 70 height 28
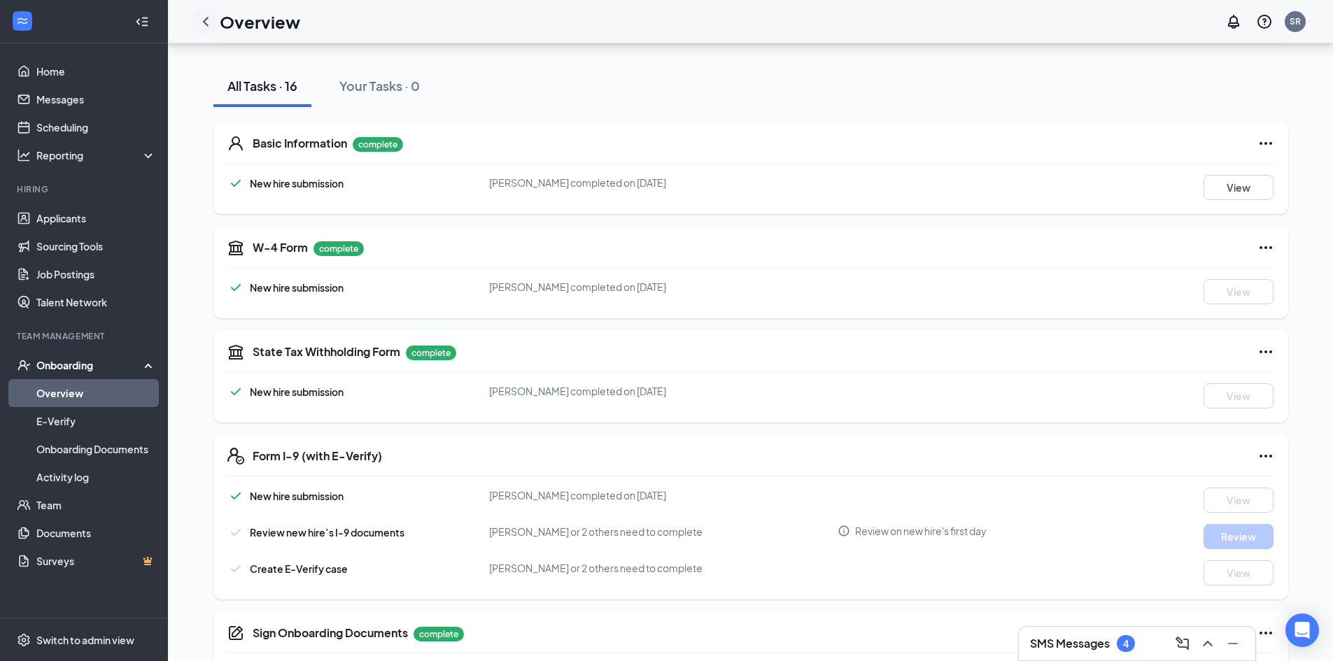
click at [205, 20] on icon "ChevronLeft" at bounding box center [206, 21] width 6 height 9
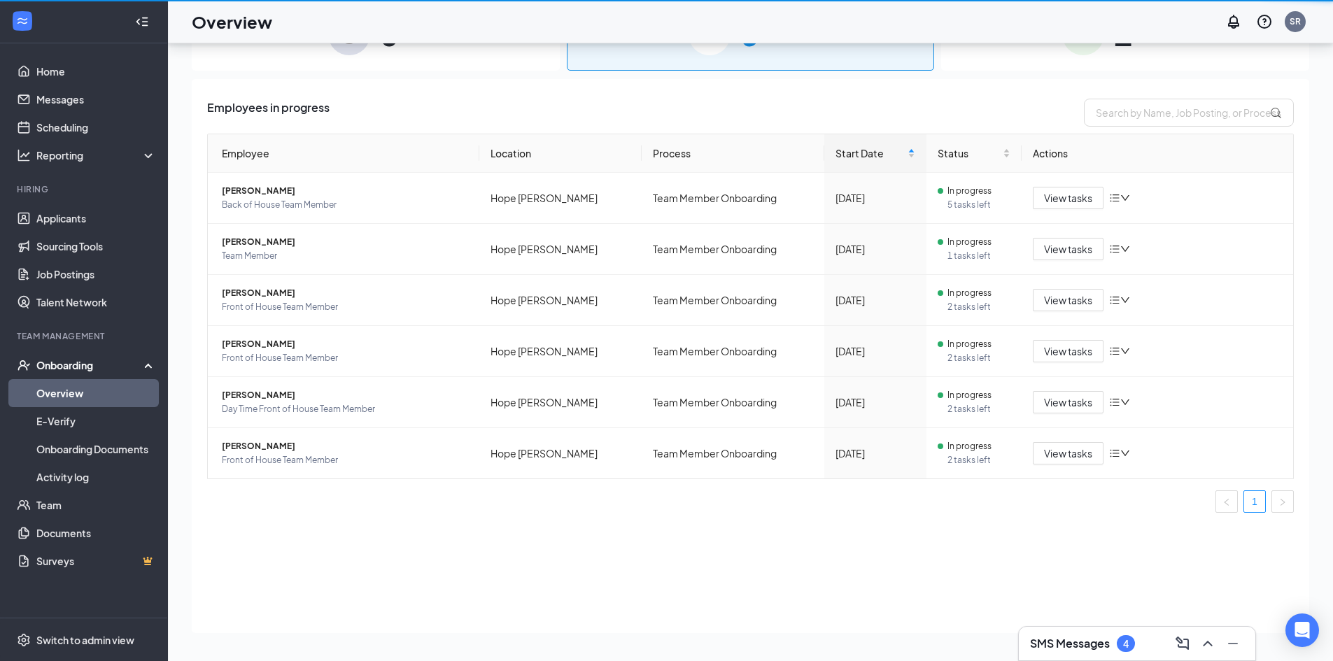
scroll to position [63, 0]
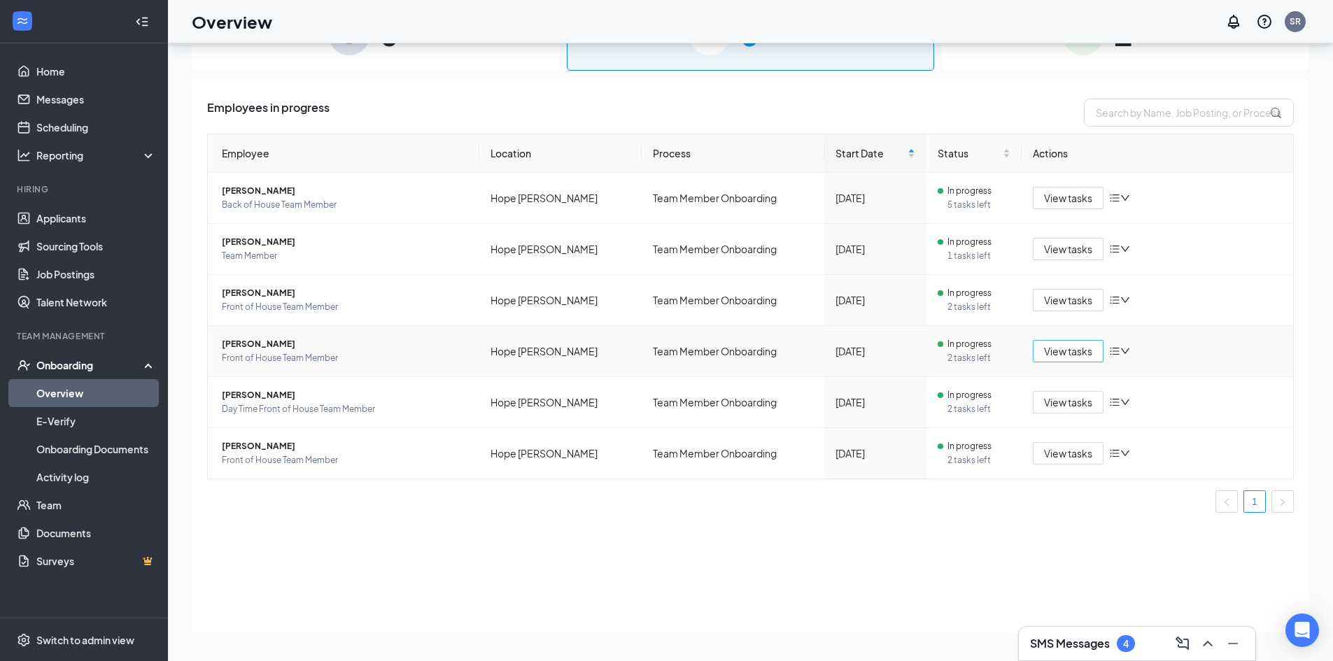
click at [1046, 351] on span "View tasks" at bounding box center [1068, 351] width 48 height 15
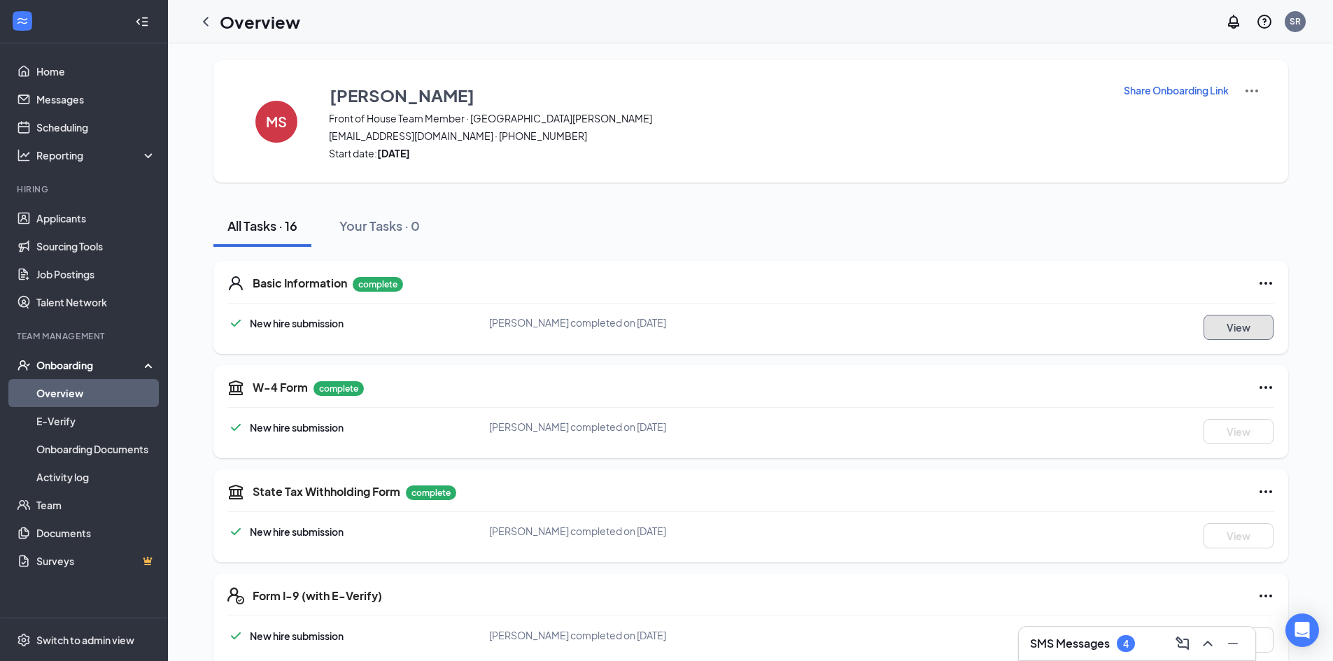
click at [1244, 323] on button "View" at bounding box center [1239, 327] width 70 height 25
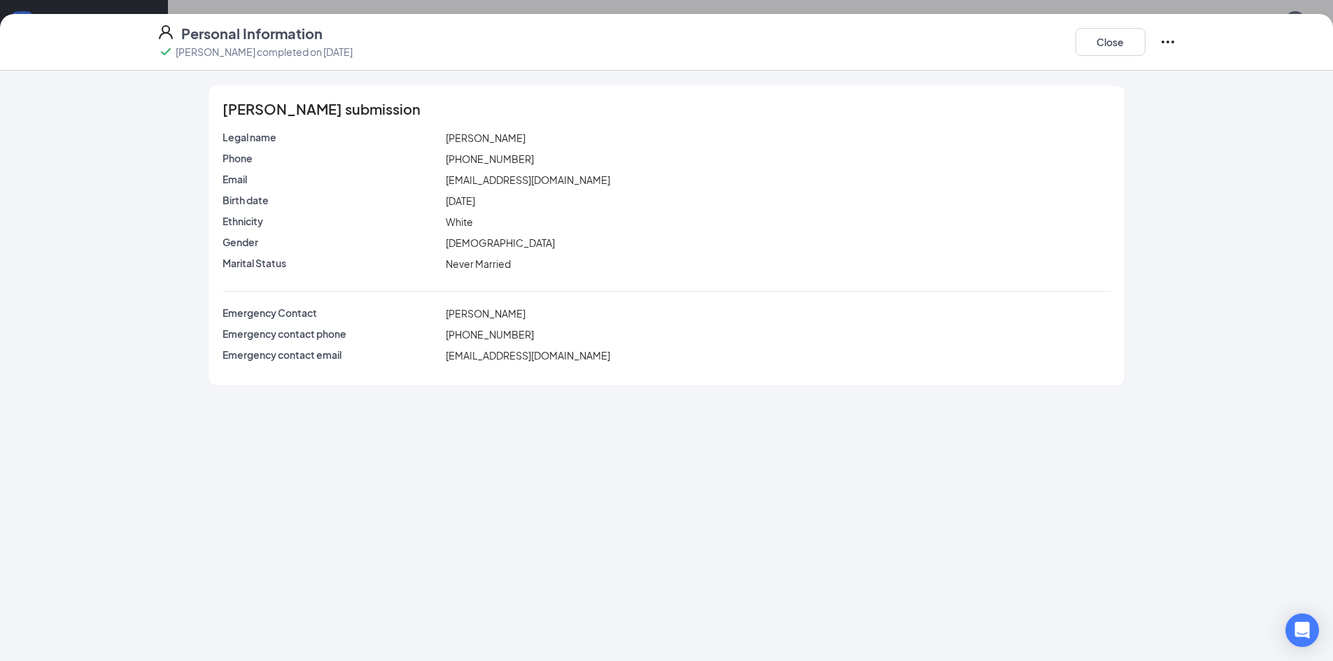
drag, startPoint x: 437, startPoint y: 197, endPoint x: 562, endPoint y: 213, distance: 125.5
click at [562, 213] on div "Birth date [DEMOGRAPHIC_DATA]" at bounding box center [667, 203] width 888 height 21
click at [1095, 49] on button "Close" at bounding box center [1111, 42] width 70 height 28
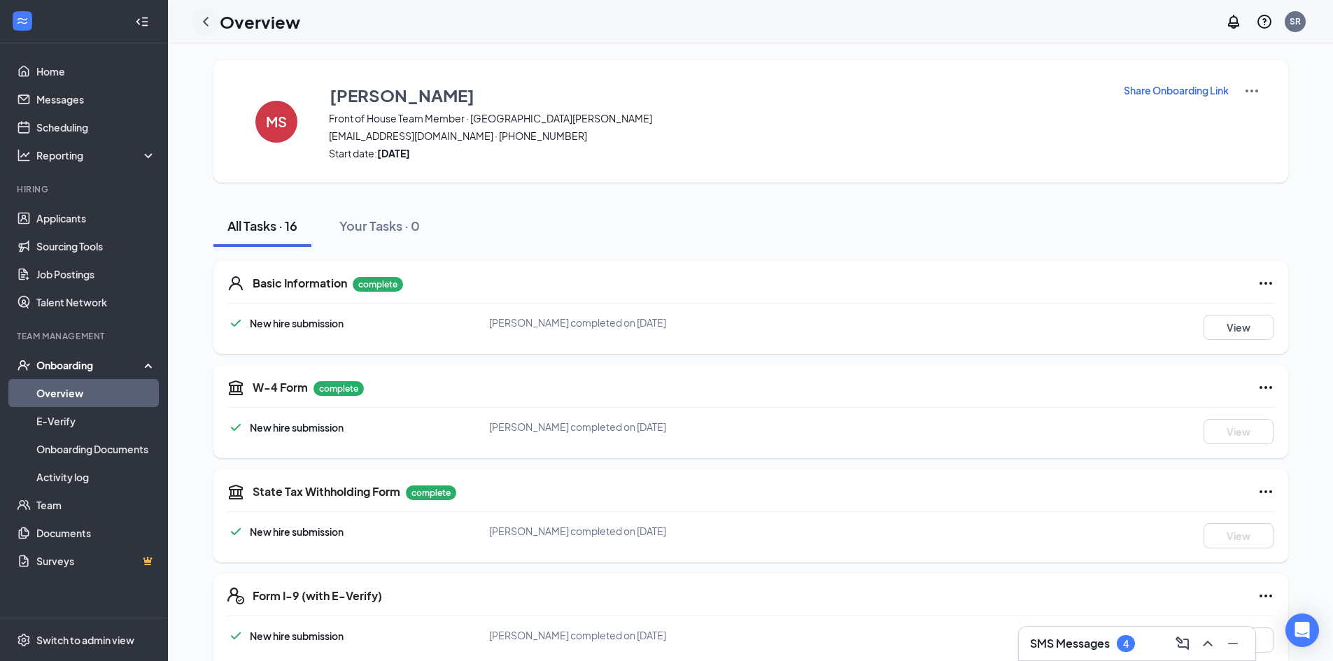
click at [204, 15] on icon "ChevronLeft" at bounding box center [205, 21] width 17 height 17
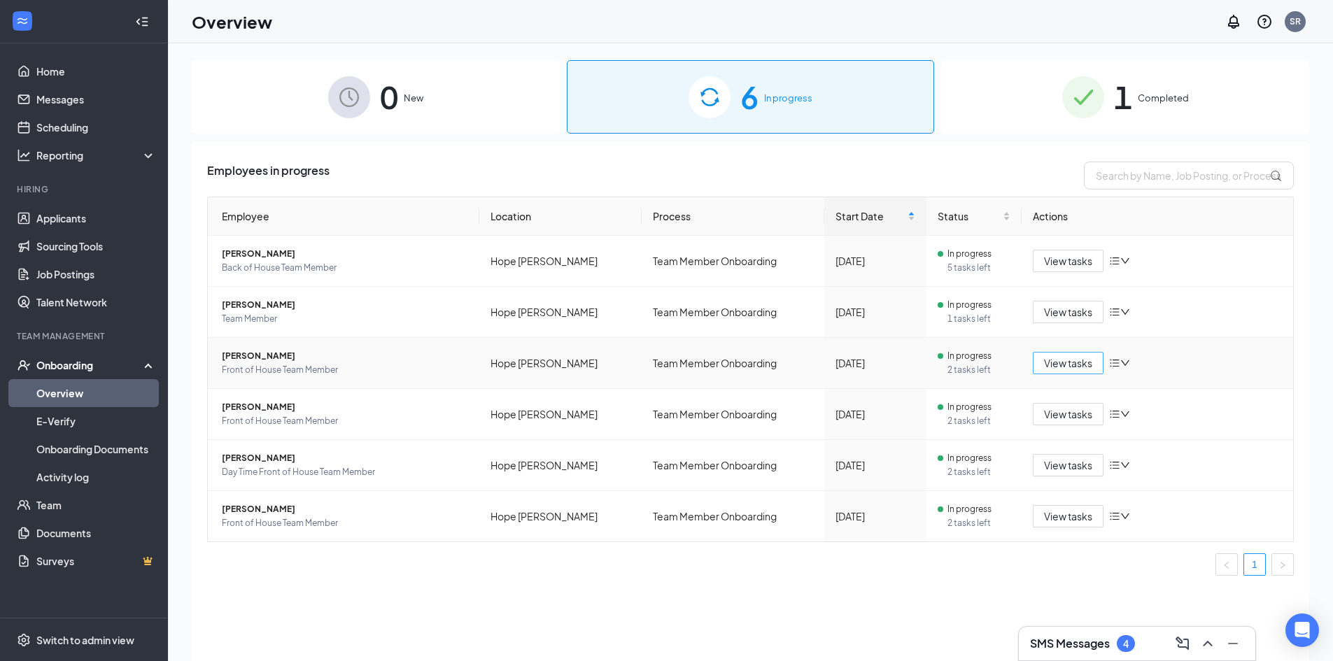
click at [1067, 361] on span "View tasks" at bounding box center [1068, 363] width 48 height 15
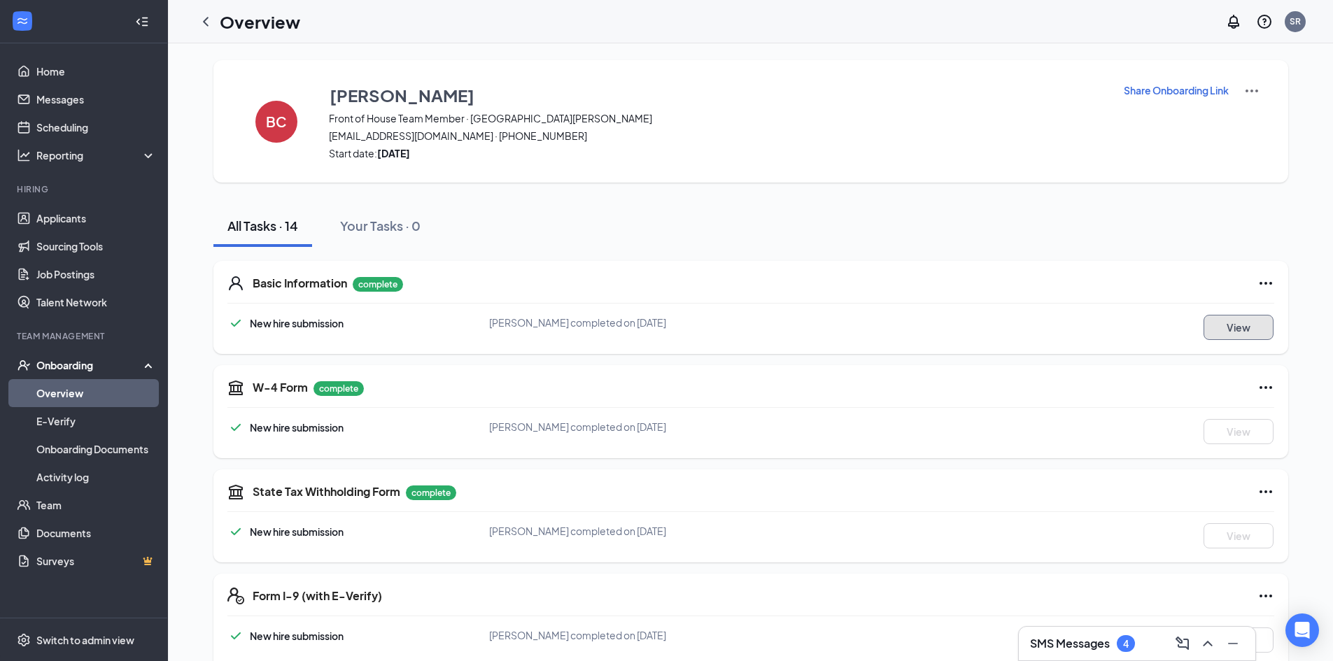
click at [1242, 328] on button "View" at bounding box center [1239, 327] width 70 height 25
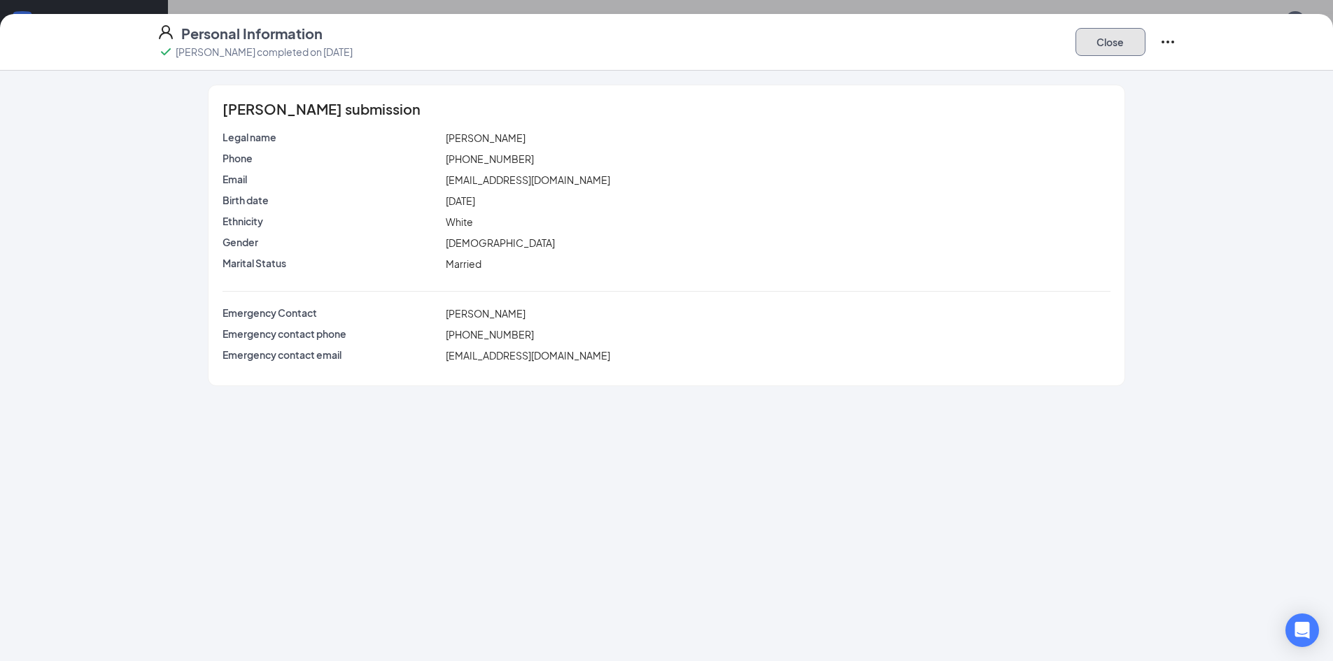
click at [1114, 48] on button "Close" at bounding box center [1111, 42] width 70 height 28
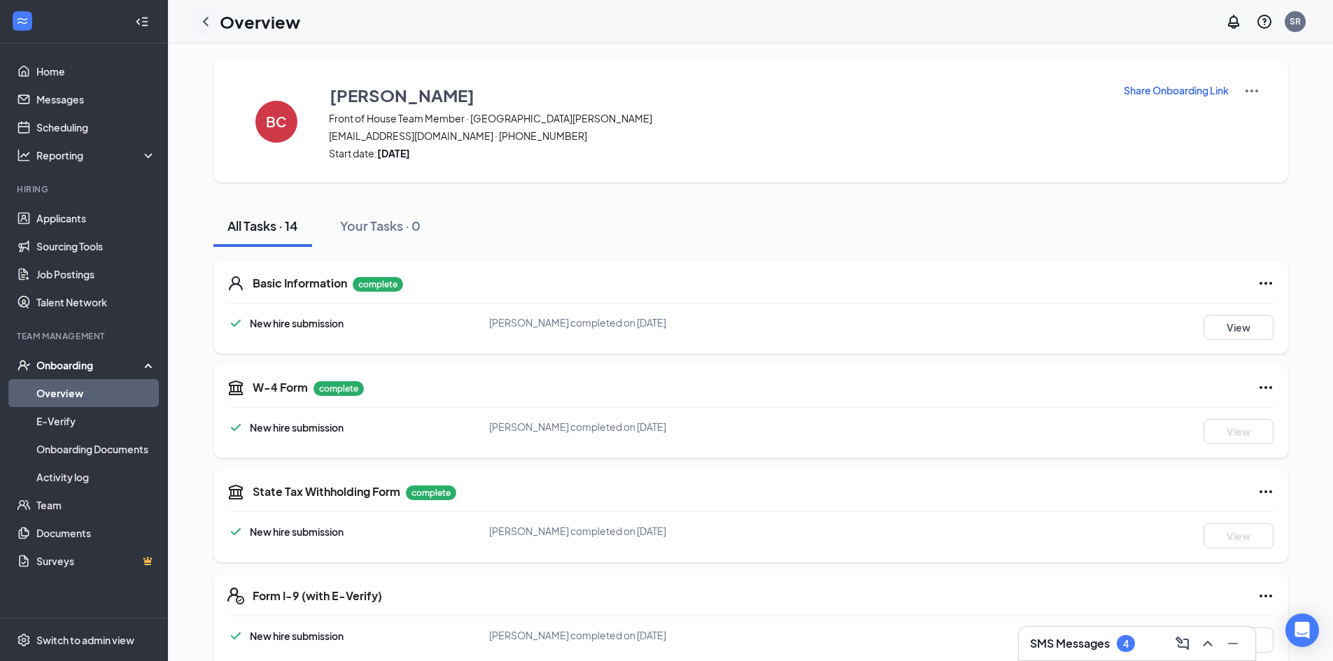
click at [203, 23] on icon "ChevronLeft" at bounding box center [205, 21] width 17 height 17
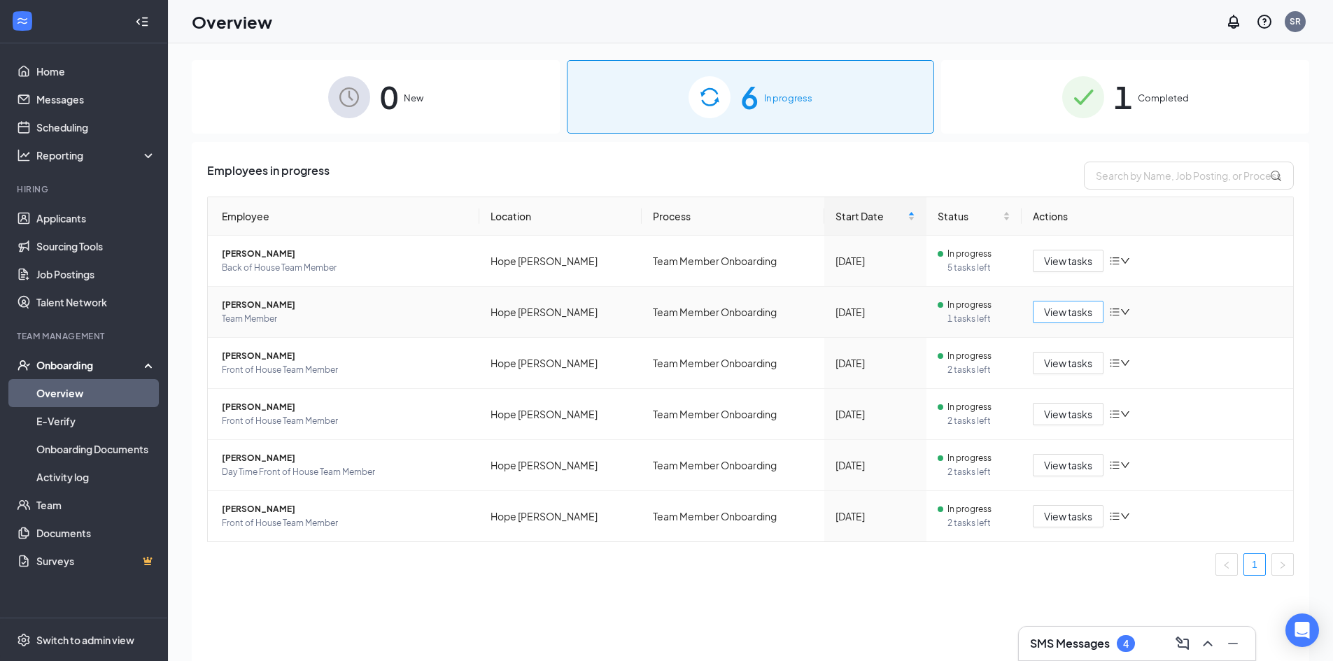
click at [1086, 311] on span "View tasks" at bounding box center [1068, 311] width 48 height 15
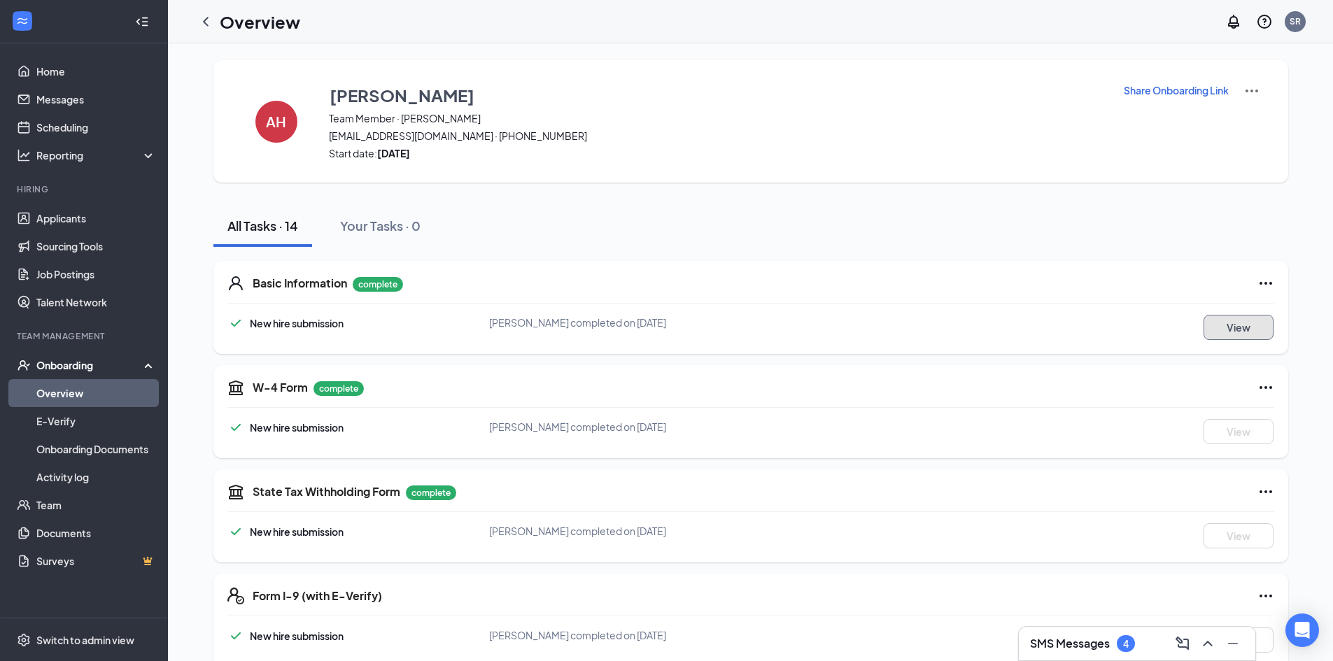
click at [1241, 336] on button "View" at bounding box center [1239, 327] width 70 height 25
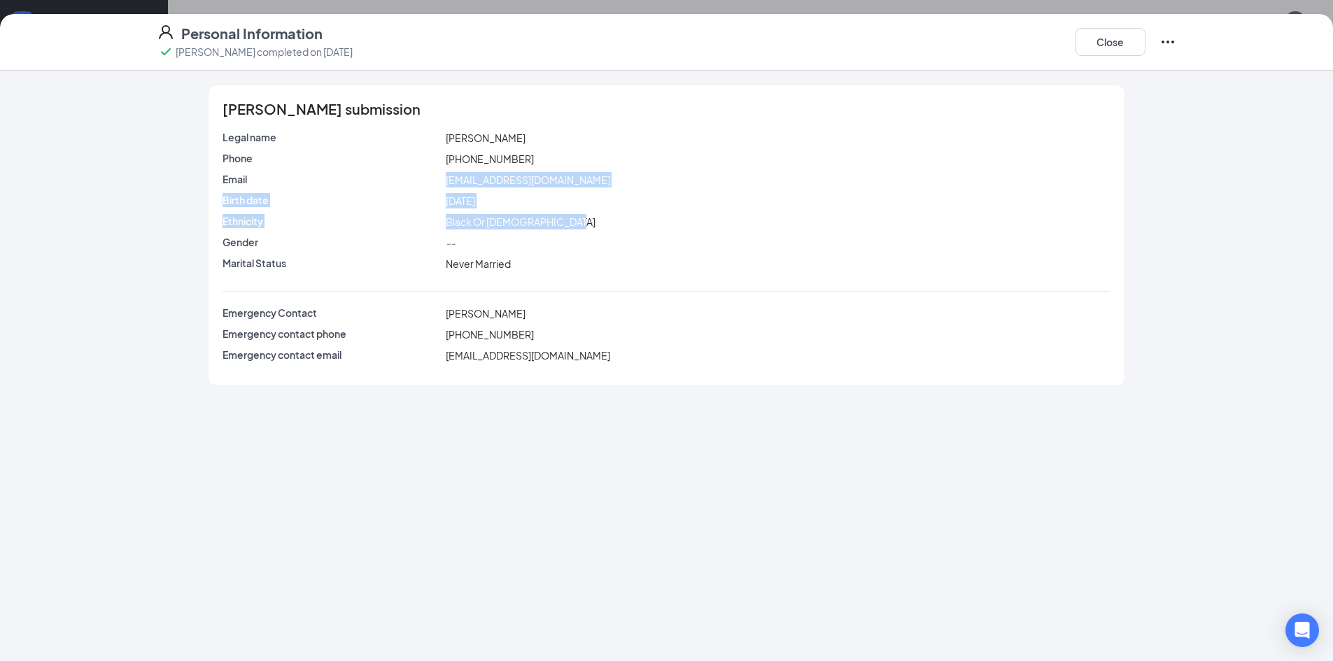
drag, startPoint x: 390, startPoint y: 185, endPoint x: 773, endPoint y: 226, distance: 385.1
click at [762, 226] on div "Legal name [PERSON_NAME] Phone [PHONE_NUMBER] Email [EMAIL_ADDRESS][DOMAIN_NAME…" at bounding box center [667, 203] width 888 height 147
click at [1098, 56] on div "Close" at bounding box center [1126, 42] width 101 height 36
click at [1096, 38] on button "Close" at bounding box center [1111, 42] width 70 height 28
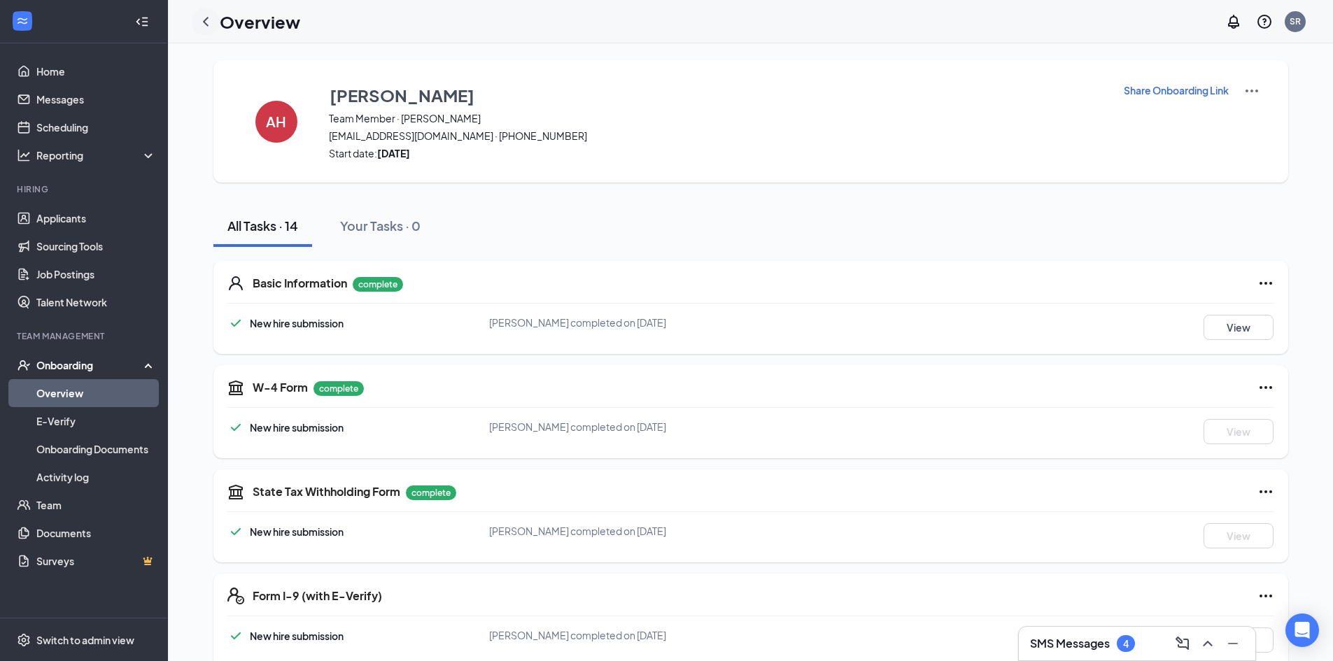
click at [205, 25] on icon "ChevronLeft" at bounding box center [205, 21] width 17 height 17
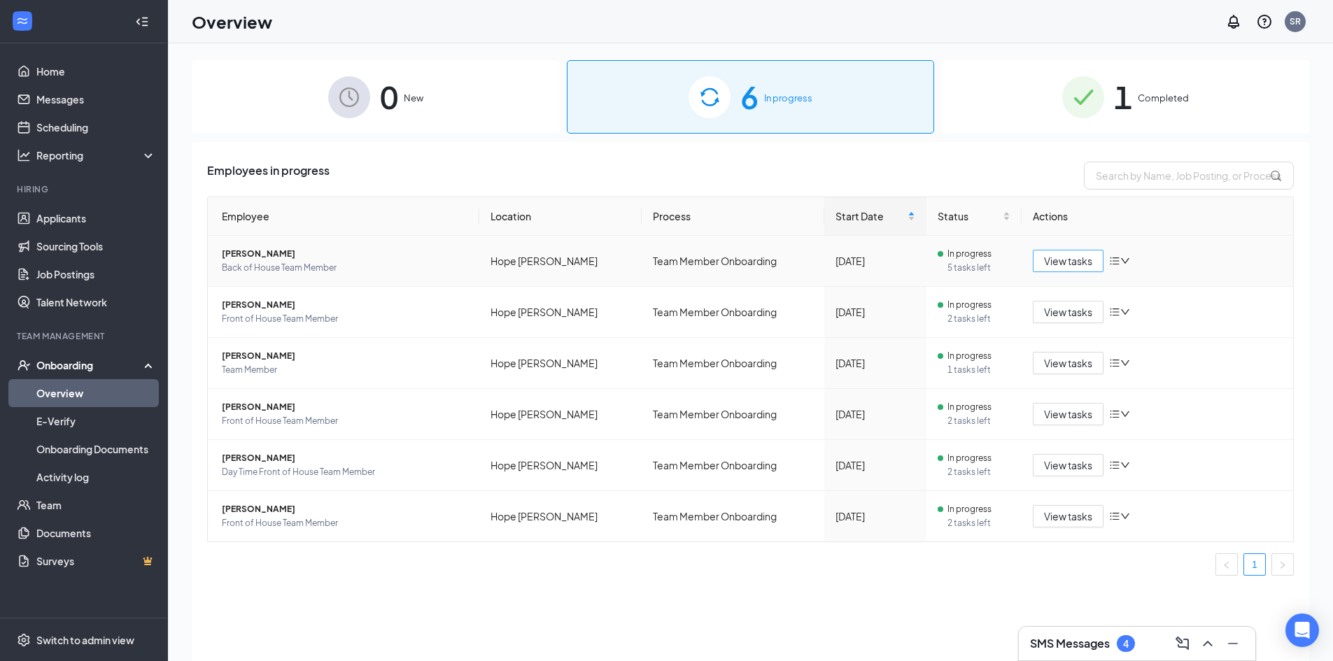
click at [1068, 253] on span "View tasks" at bounding box center [1068, 260] width 48 height 15
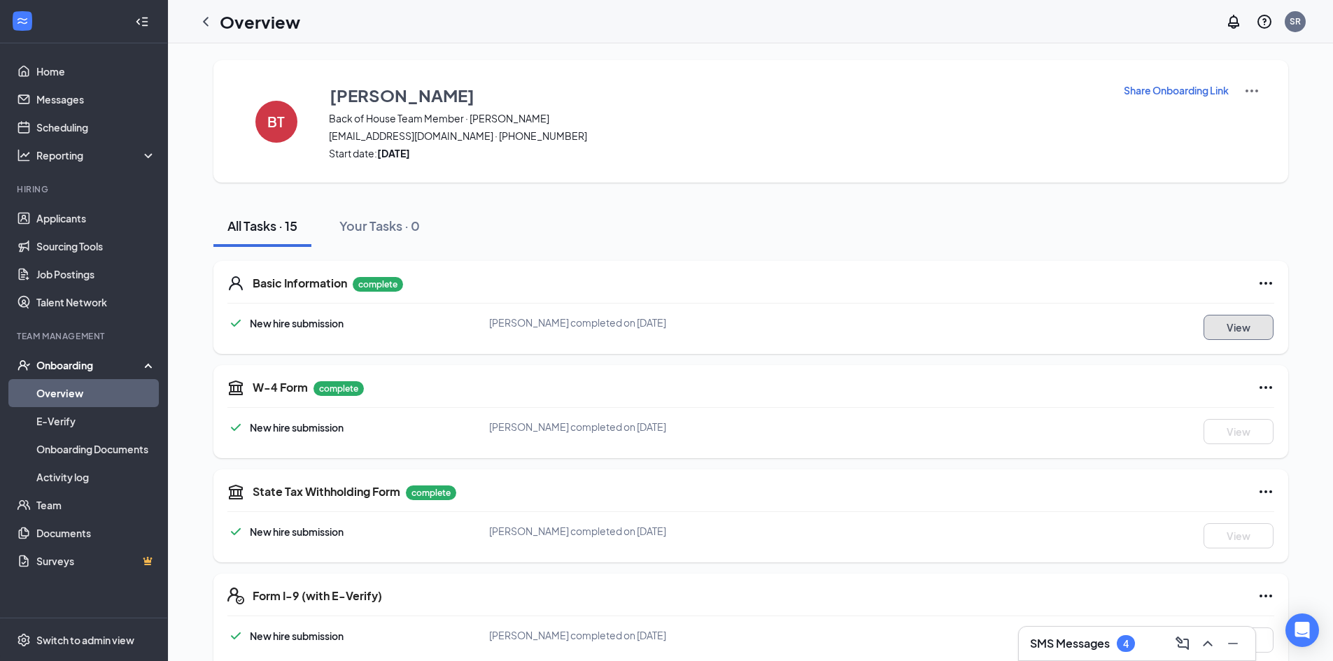
click at [1231, 330] on button "View" at bounding box center [1239, 327] width 70 height 25
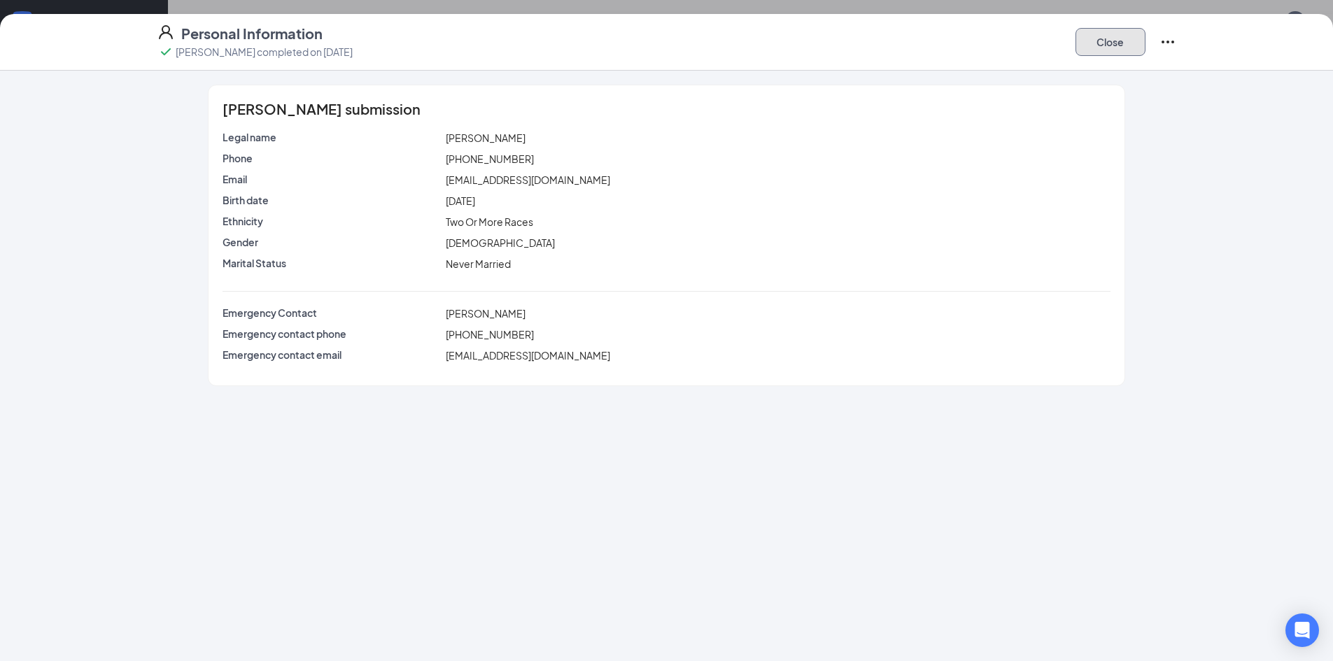
click at [1105, 48] on button "Close" at bounding box center [1111, 42] width 70 height 28
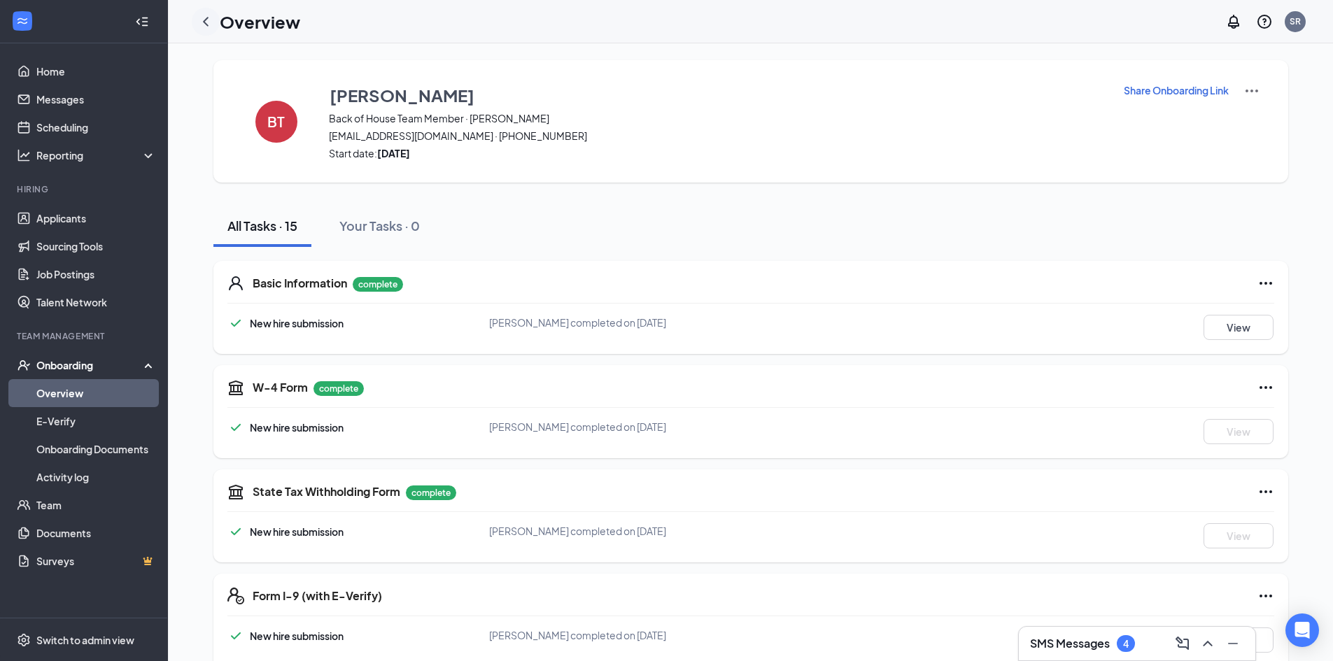
click at [205, 17] on icon "ChevronLeft" at bounding box center [205, 21] width 17 height 17
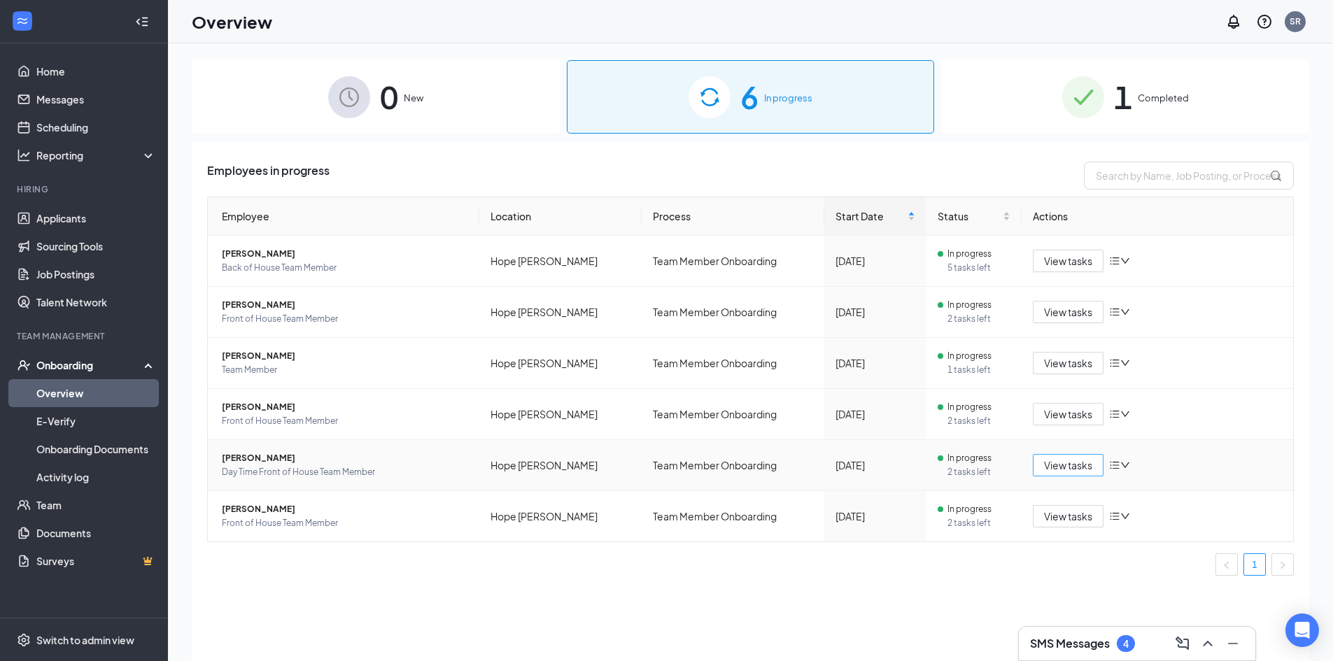
click at [1077, 459] on span "View tasks" at bounding box center [1068, 465] width 48 height 15
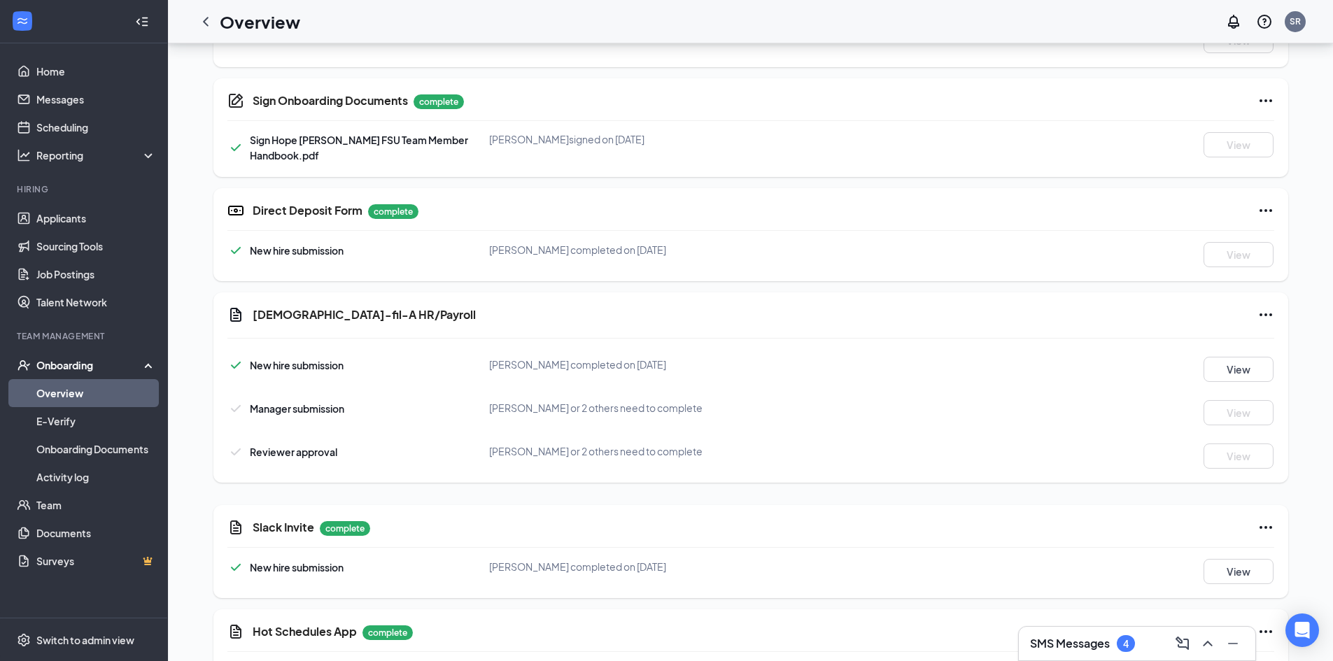
scroll to position [1038, 0]
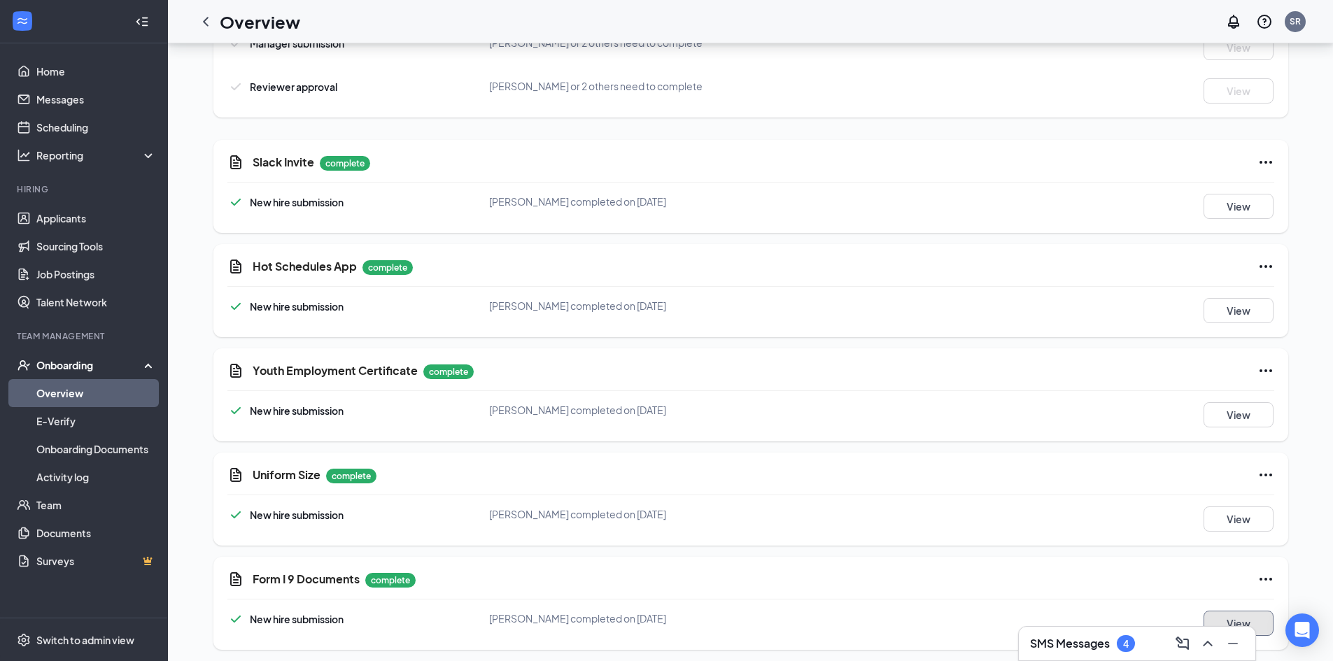
click at [1247, 611] on button "View" at bounding box center [1239, 623] width 70 height 25
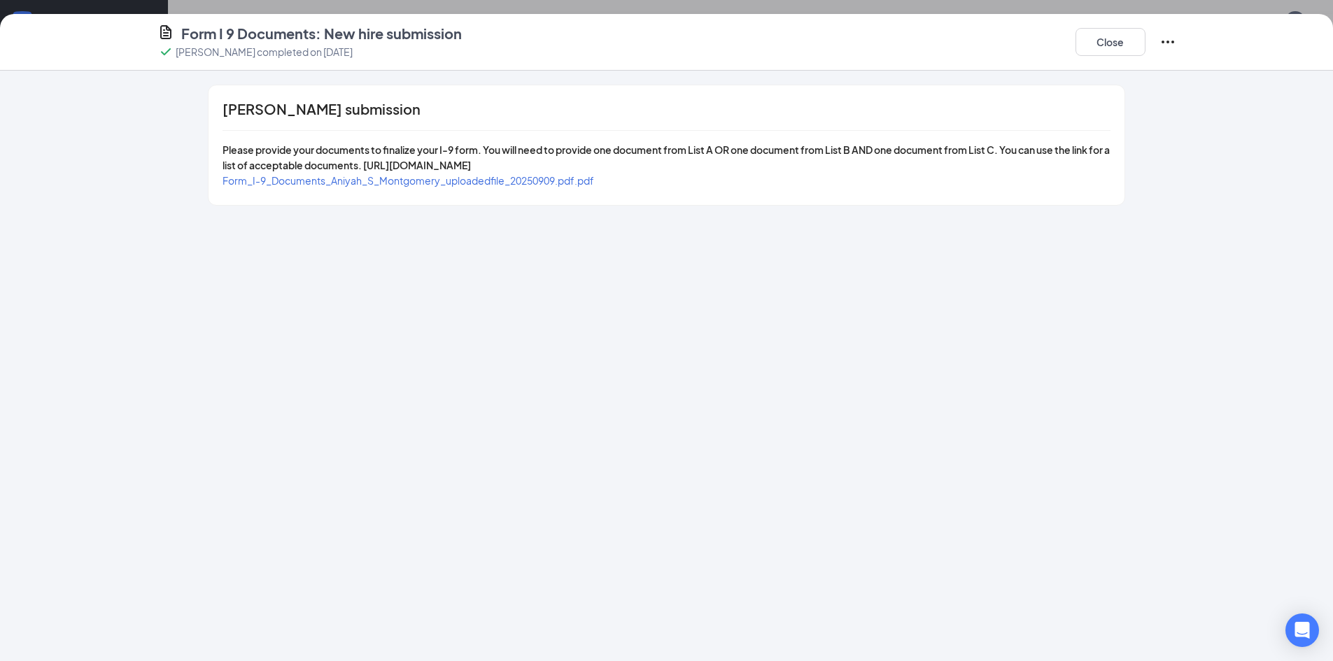
click at [452, 180] on span "Form_I-9_Documents_Aniyah_S_Montgomery_uploadedfile_20250909.pdf.pdf" at bounding box center [409, 180] width 372 height 13
click at [1121, 44] on button "Close" at bounding box center [1111, 42] width 70 height 28
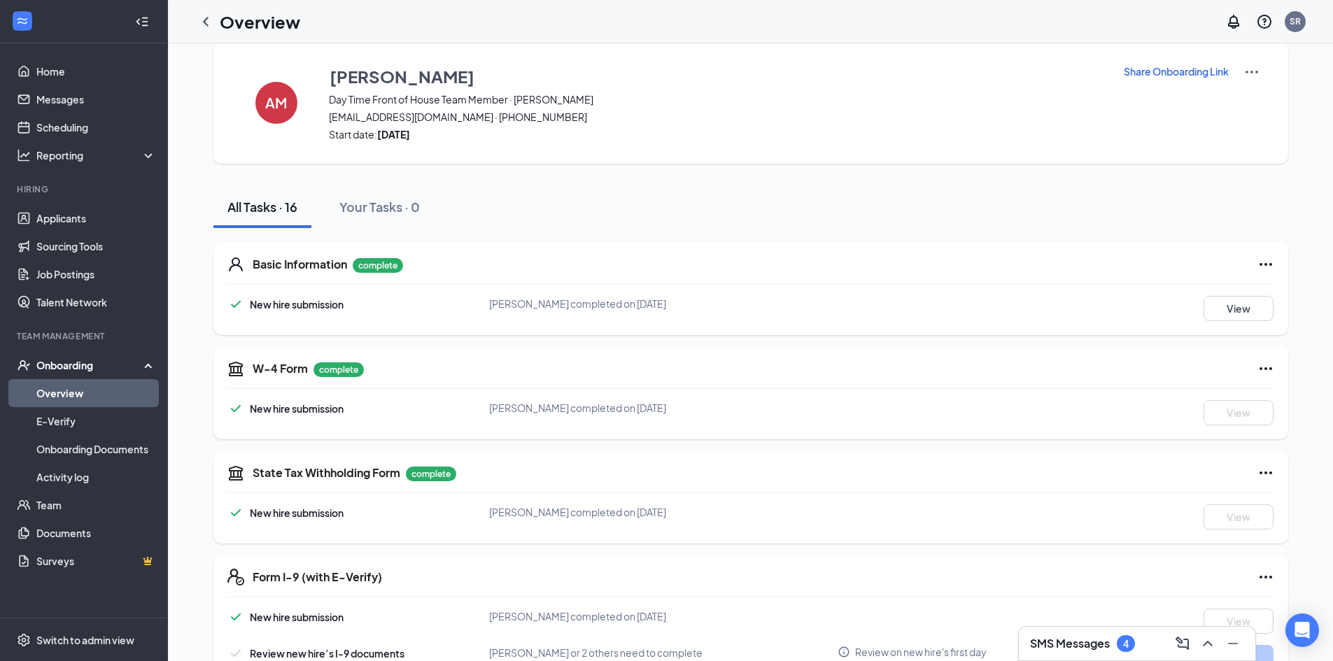
scroll to position [0, 0]
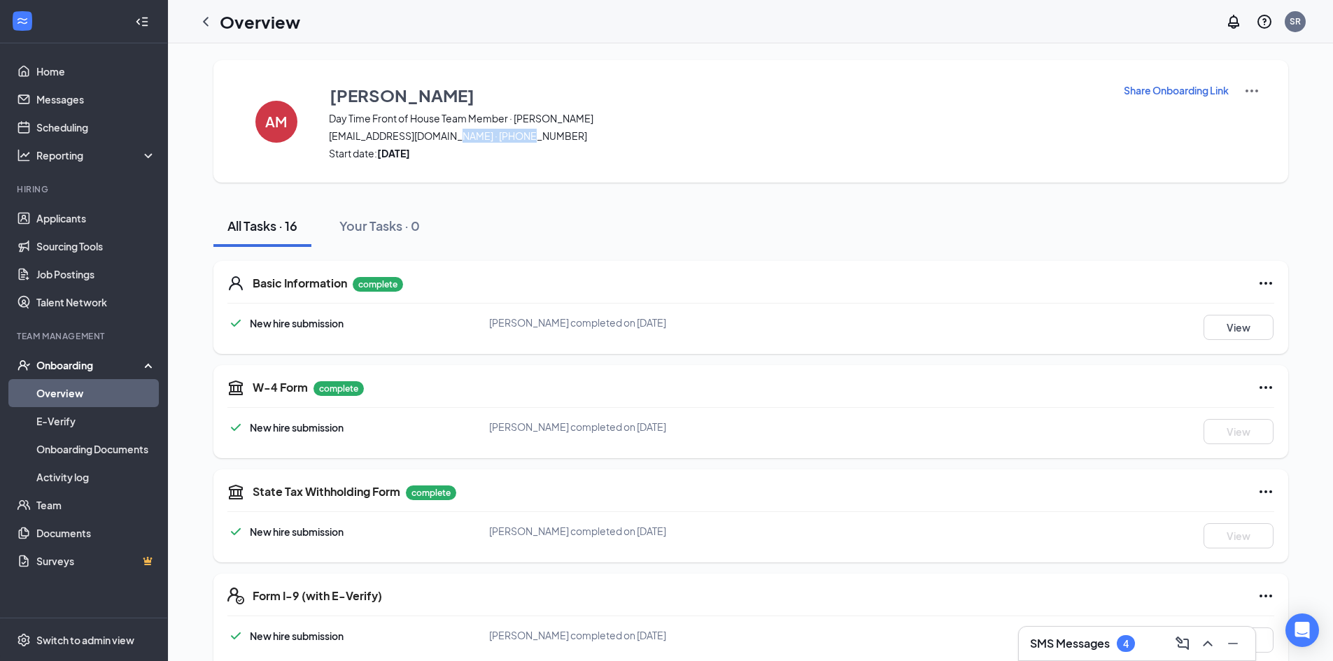
drag, startPoint x: 442, startPoint y: 132, endPoint x: 514, endPoint y: 129, distance: 72.2
click at [514, 129] on span "[EMAIL_ADDRESS][DOMAIN_NAME] · [PHONE_NUMBER]" at bounding box center [717, 136] width 777 height 14
click at [580, 150] on span "Start date: [DATE]" at bounding box center [717, 153] width 777 height 14
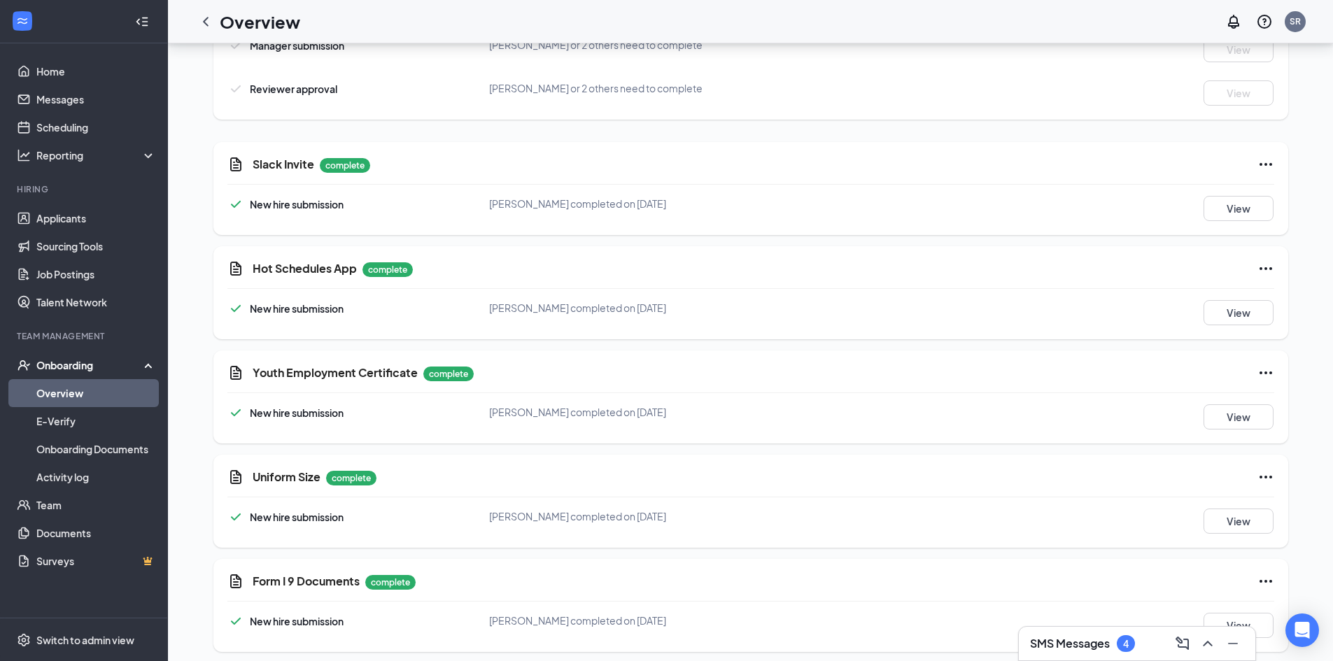
scroll to position [1038, 0]
click at [1227, 616] on button "View" at bounding box center [1239, 623] width 70 height 25
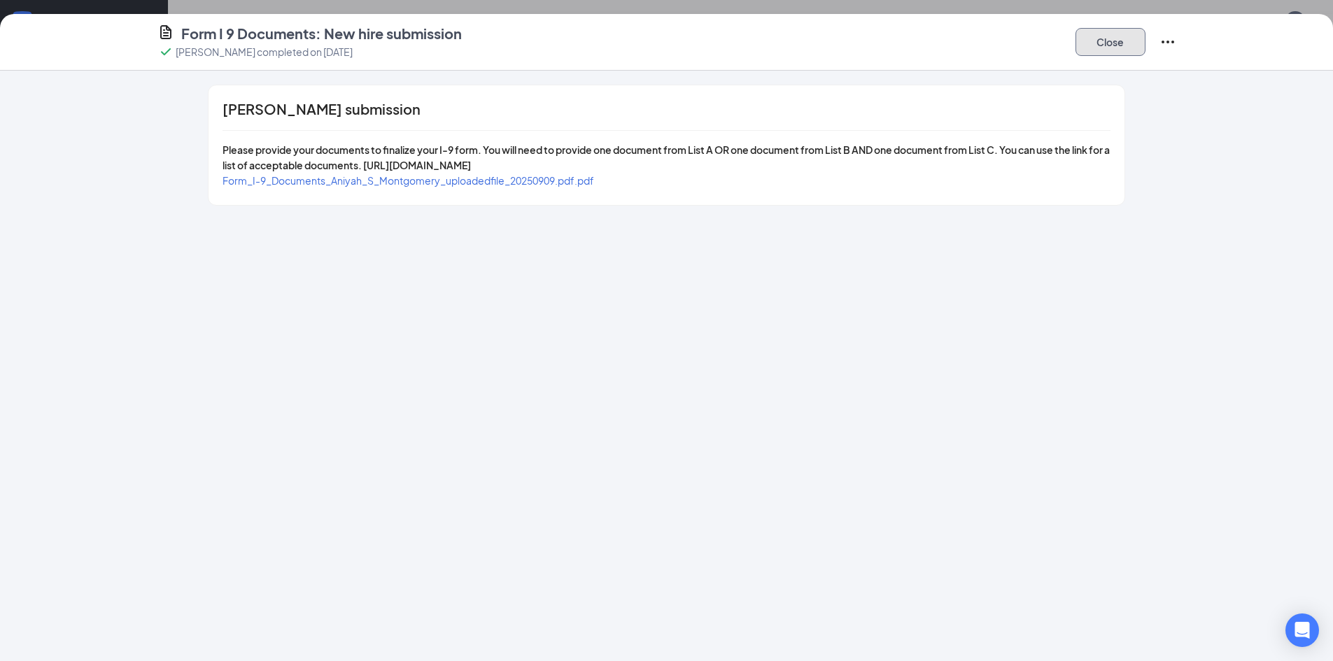
click at [1082, 46] on button "Close" at bounding box center [1111, 42] width 70 height 28
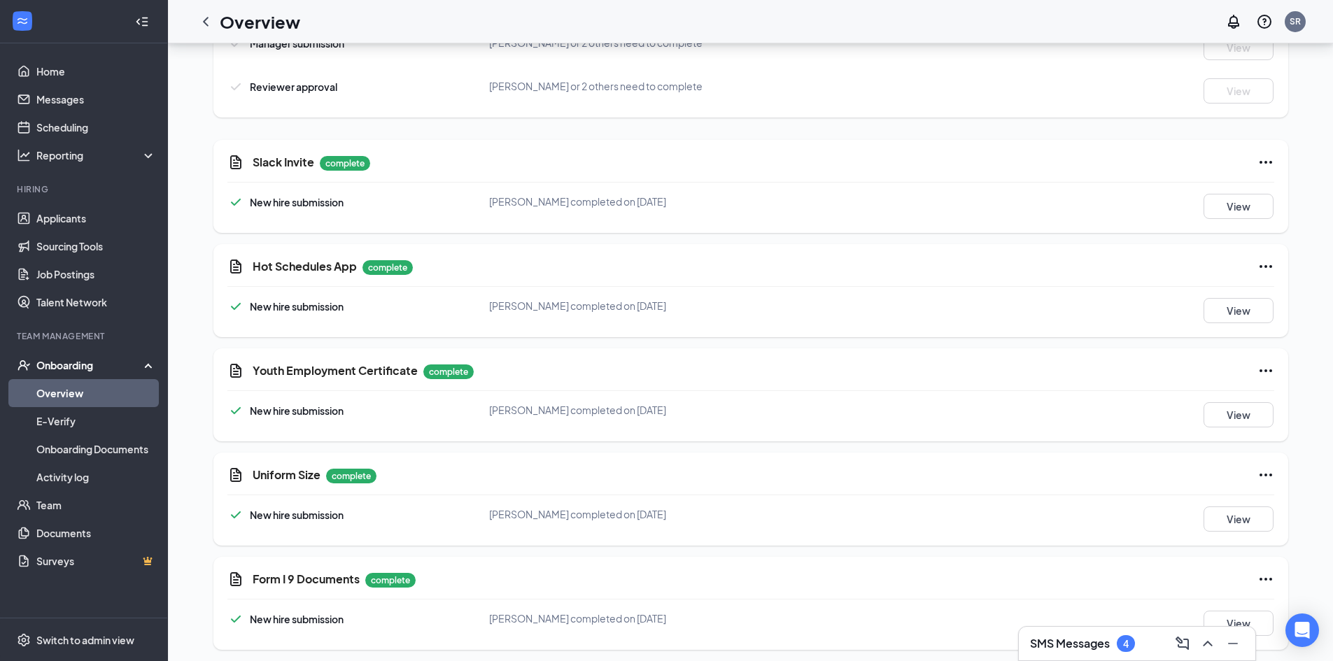
click at [55, 358] on div "Onboarding" at bounding box center [90, 365] width 108 height 14
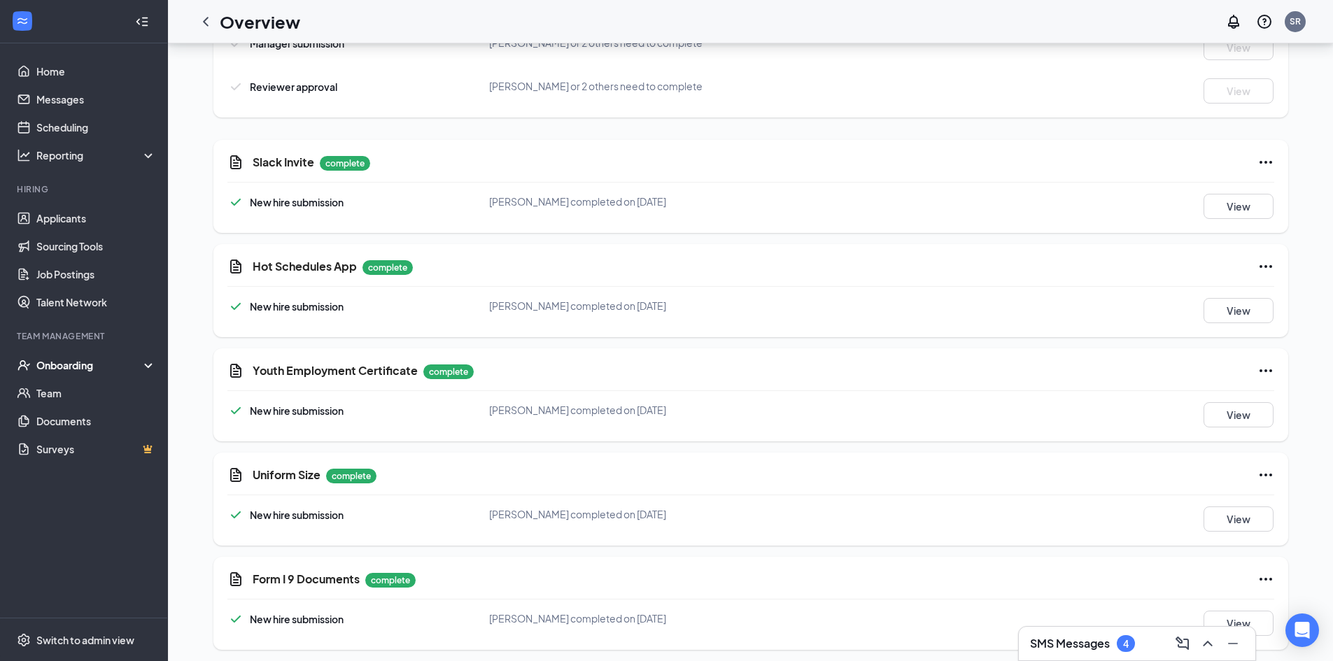
click at [55, 358] on div "Onboarding" at bounding box center [90, 365] width 108 height 14
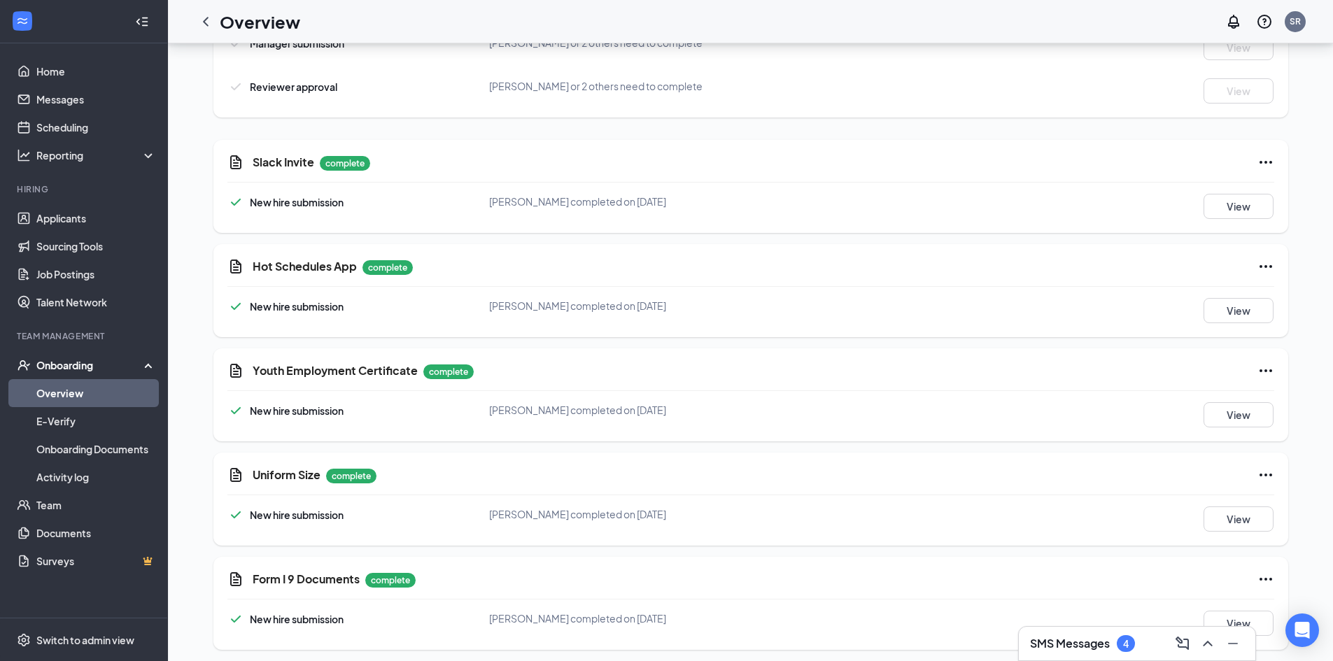
click at [79, 390] on link "Overview" at bounding box center [96, 393] width 120 height 28
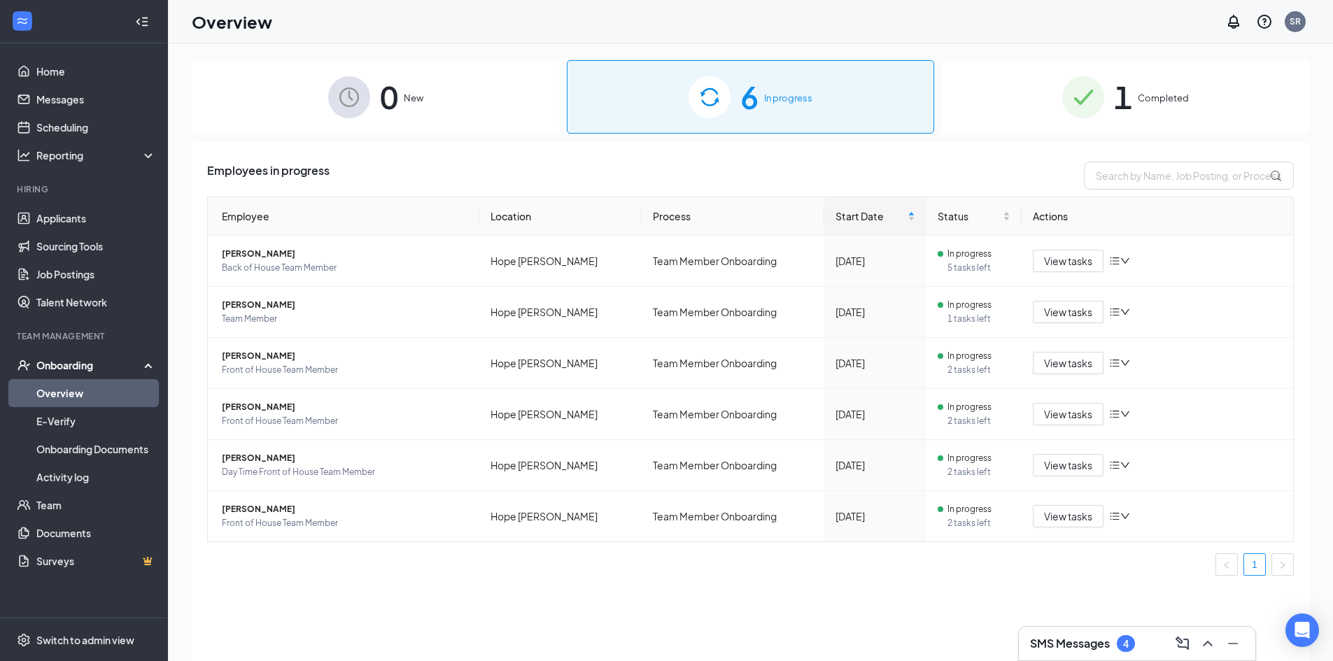
click at [1217, 94] on div "1 Completed" at bounding box center [1125, 96] width 368 height 73
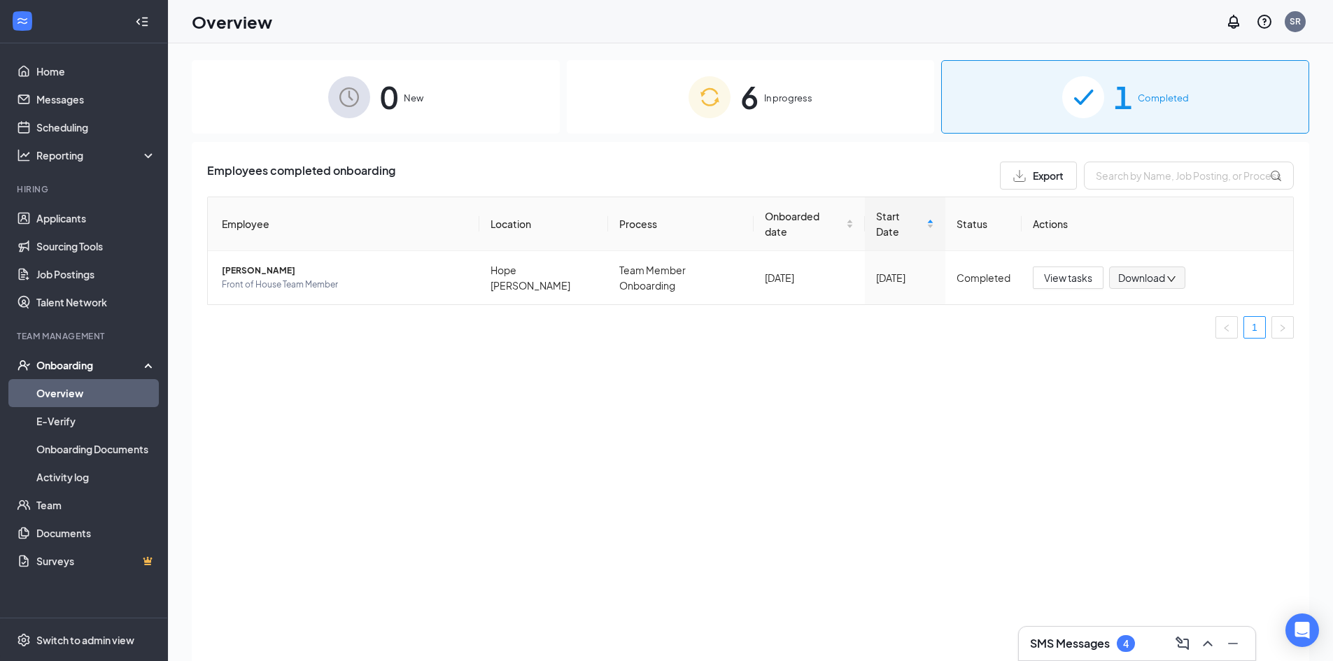
click at [849, 112] on div "6 In progress" at bounding box center [751, 96] width 368 height 73
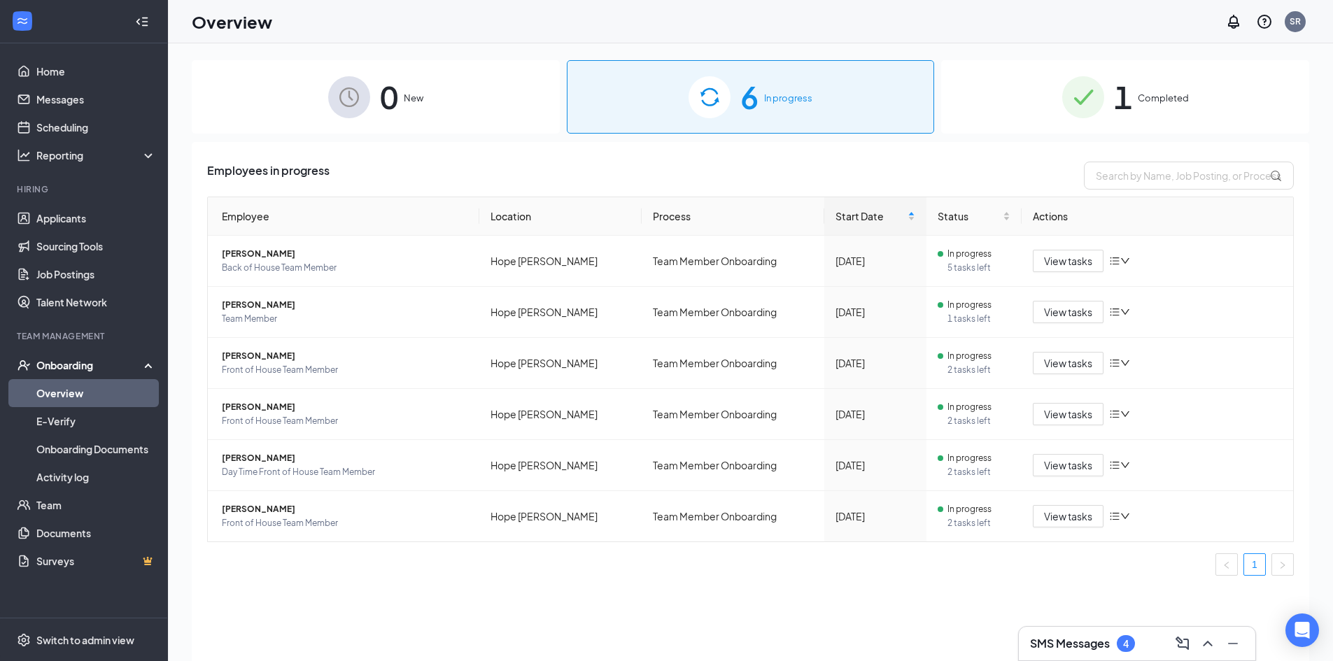
click at [1032, 94] on div "1 Completed" at bounding box center [1125, 96] width 368 height 73
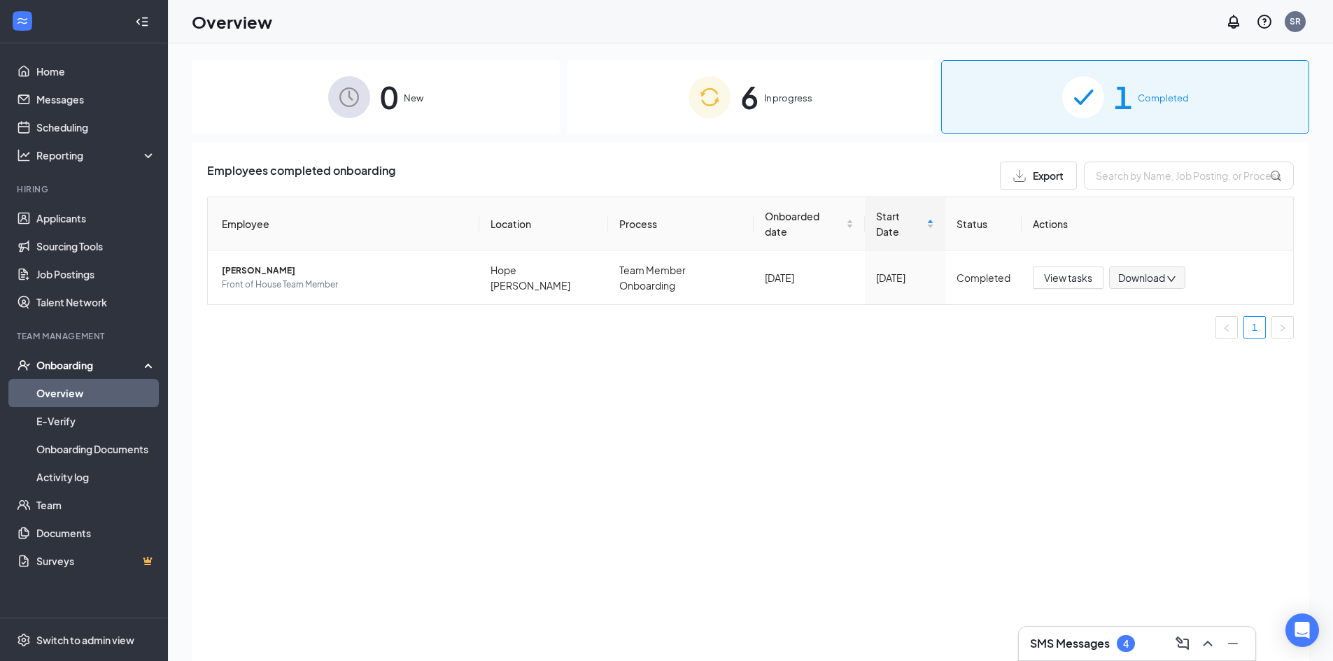
click at [843, 90] on div "6 In progress" at bounding box center [751, 96] width 368 height 73
